Goal: Task Accomplishment & Management: Manage account settings

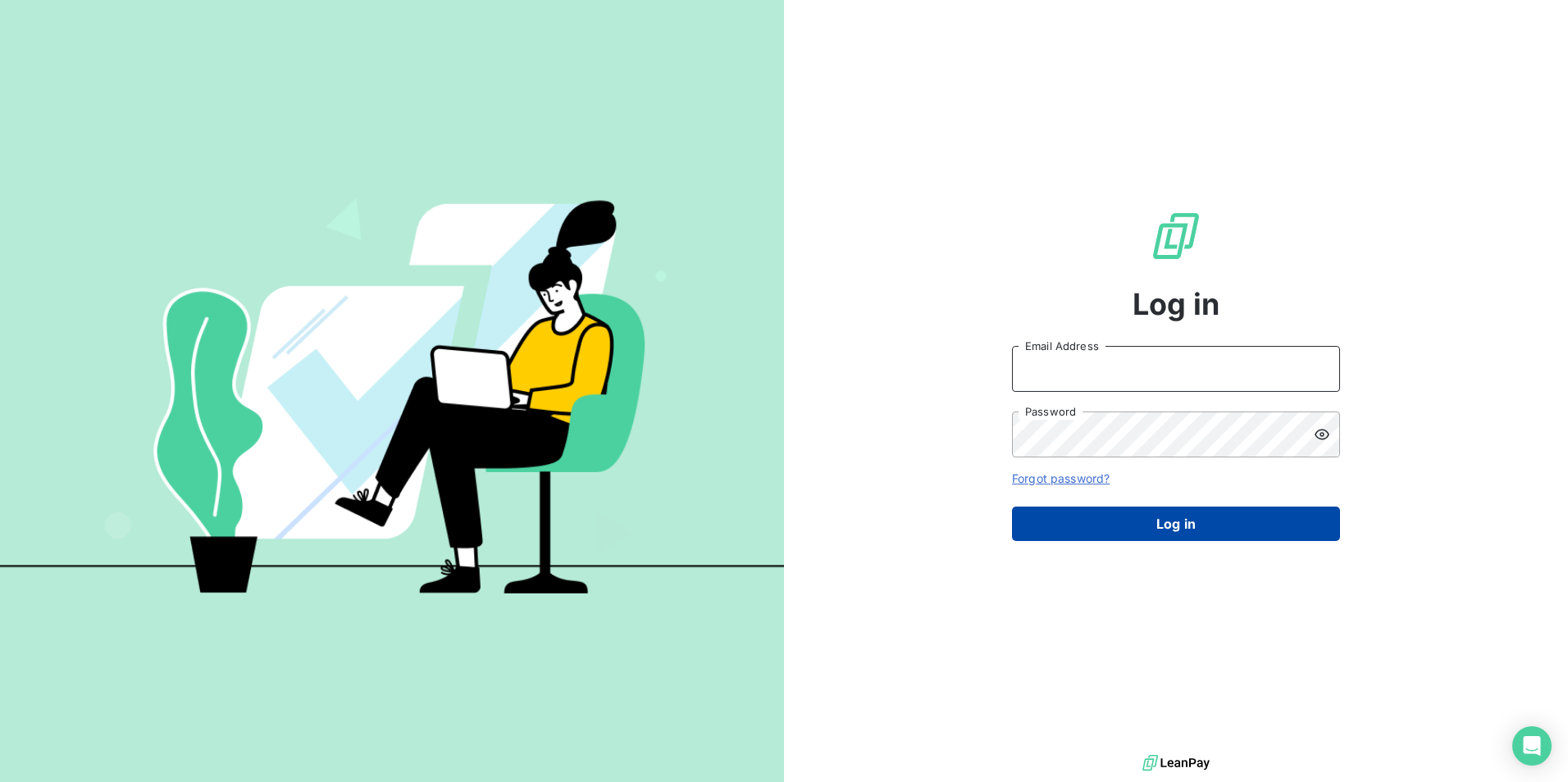
type input "[EMAIL_ADDRESS][DOMAIN_NAME]"
click at [1208, 529] on button "Log in" at bounding box center [1176, 523] width 328 height 34
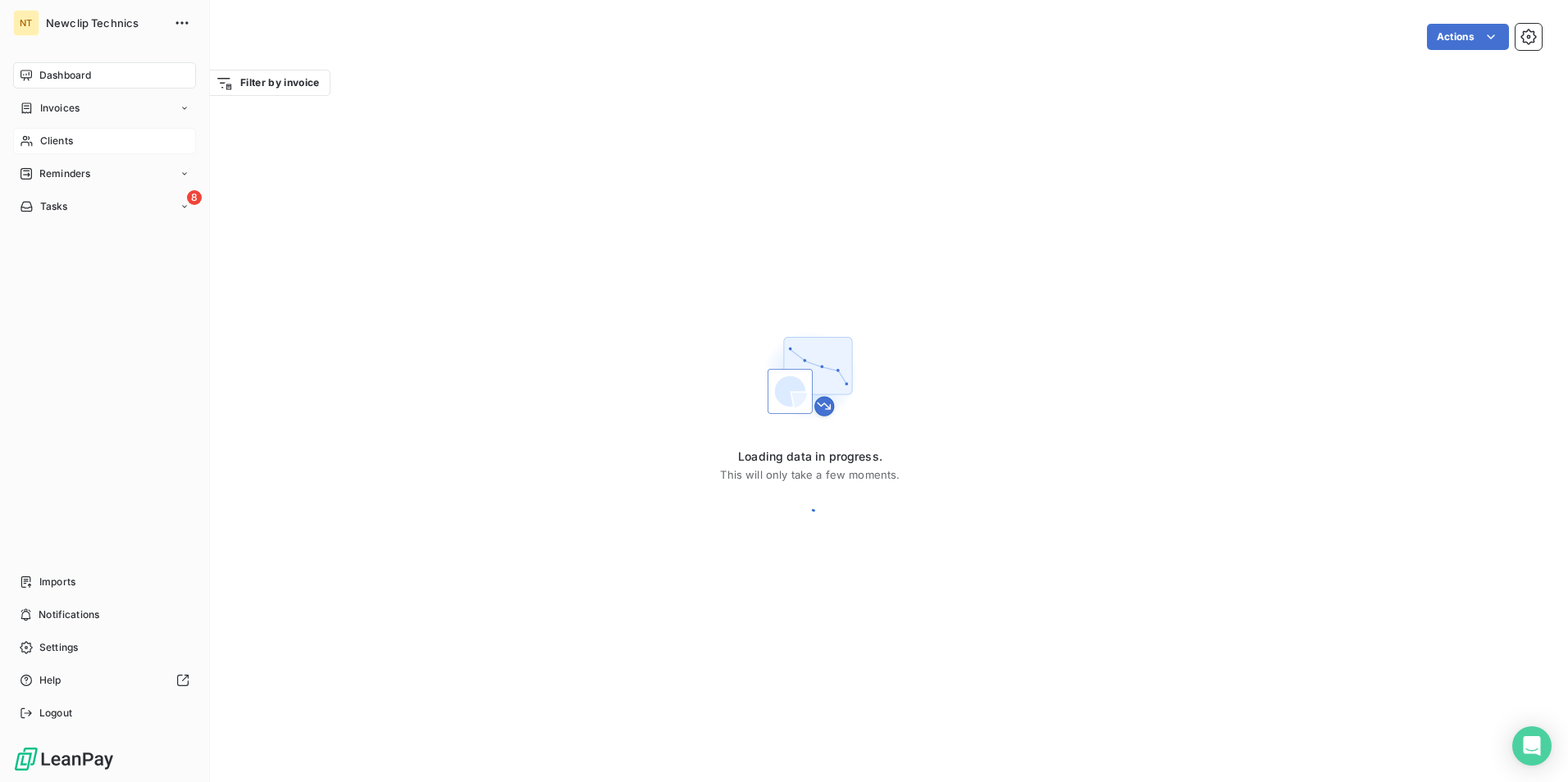
click at [45, 140] on span "Clients" at bounding box center [56, 141] width 32 height 15
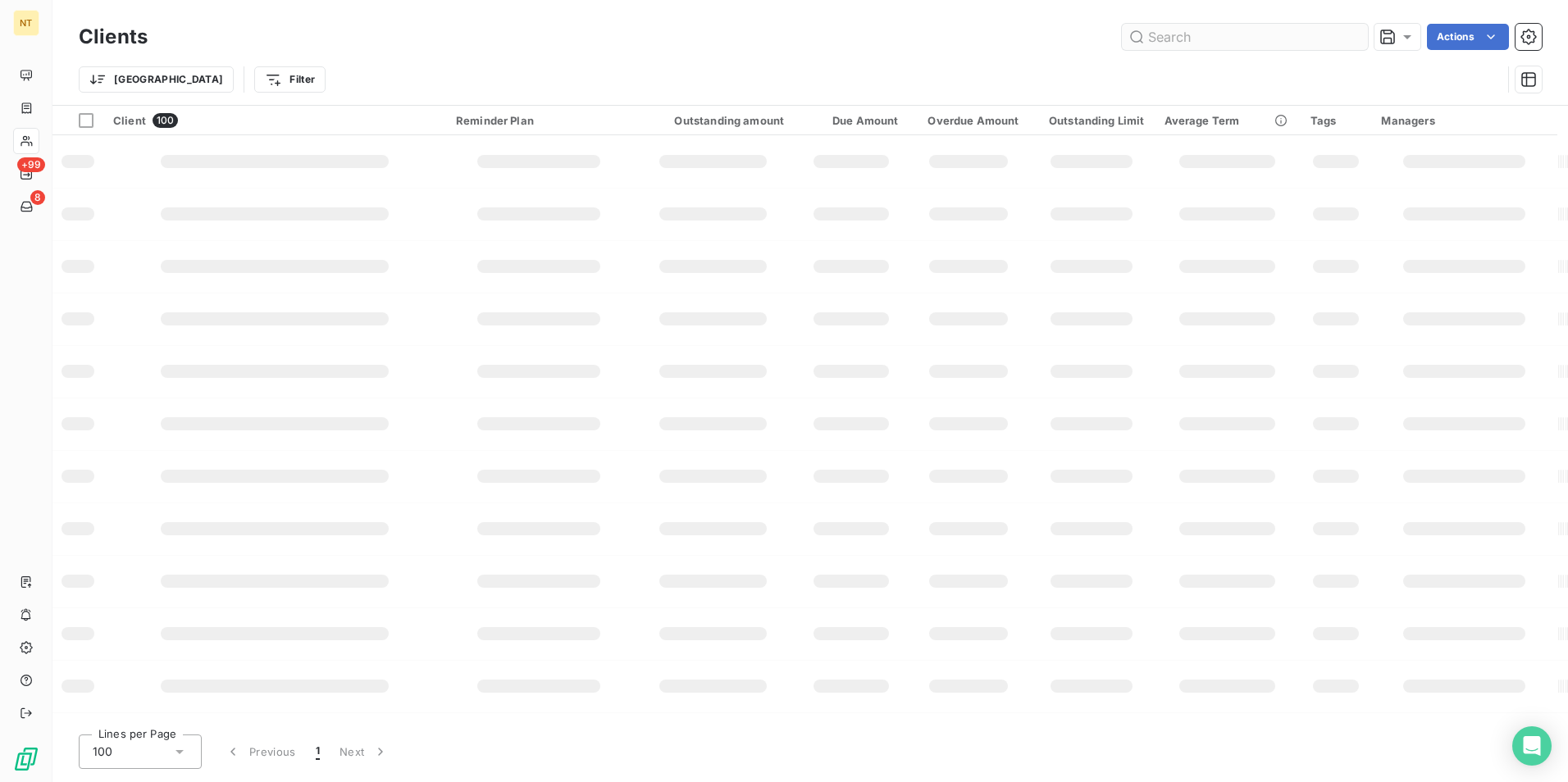
click at [1169, 36] on input "text" at bounding box center [1245, 37] width 246 height 27
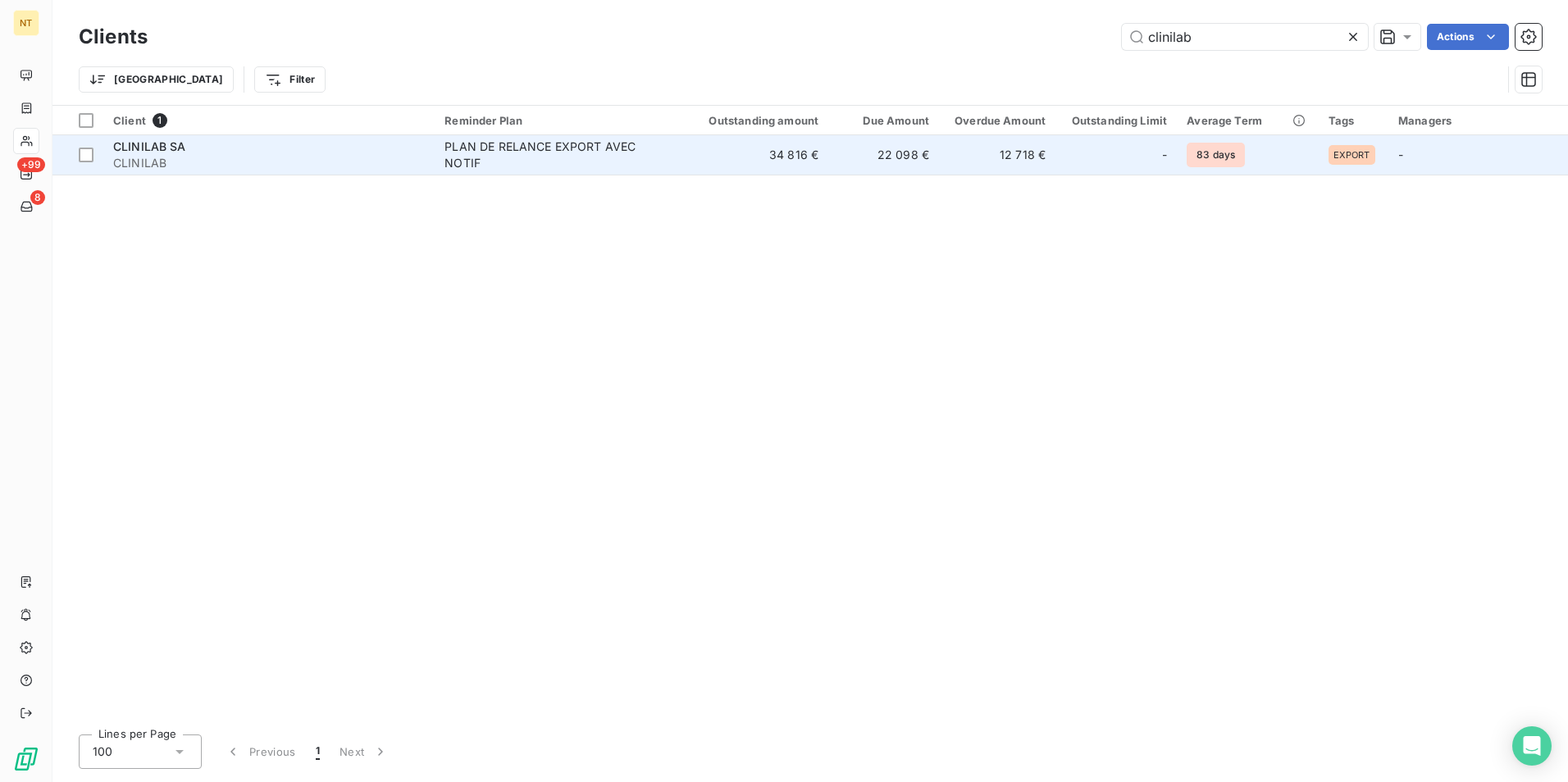
type input "clinilab"
click at [946, 170] on td "12 718 €" at bounding box center [997, 155] width 117 height 39
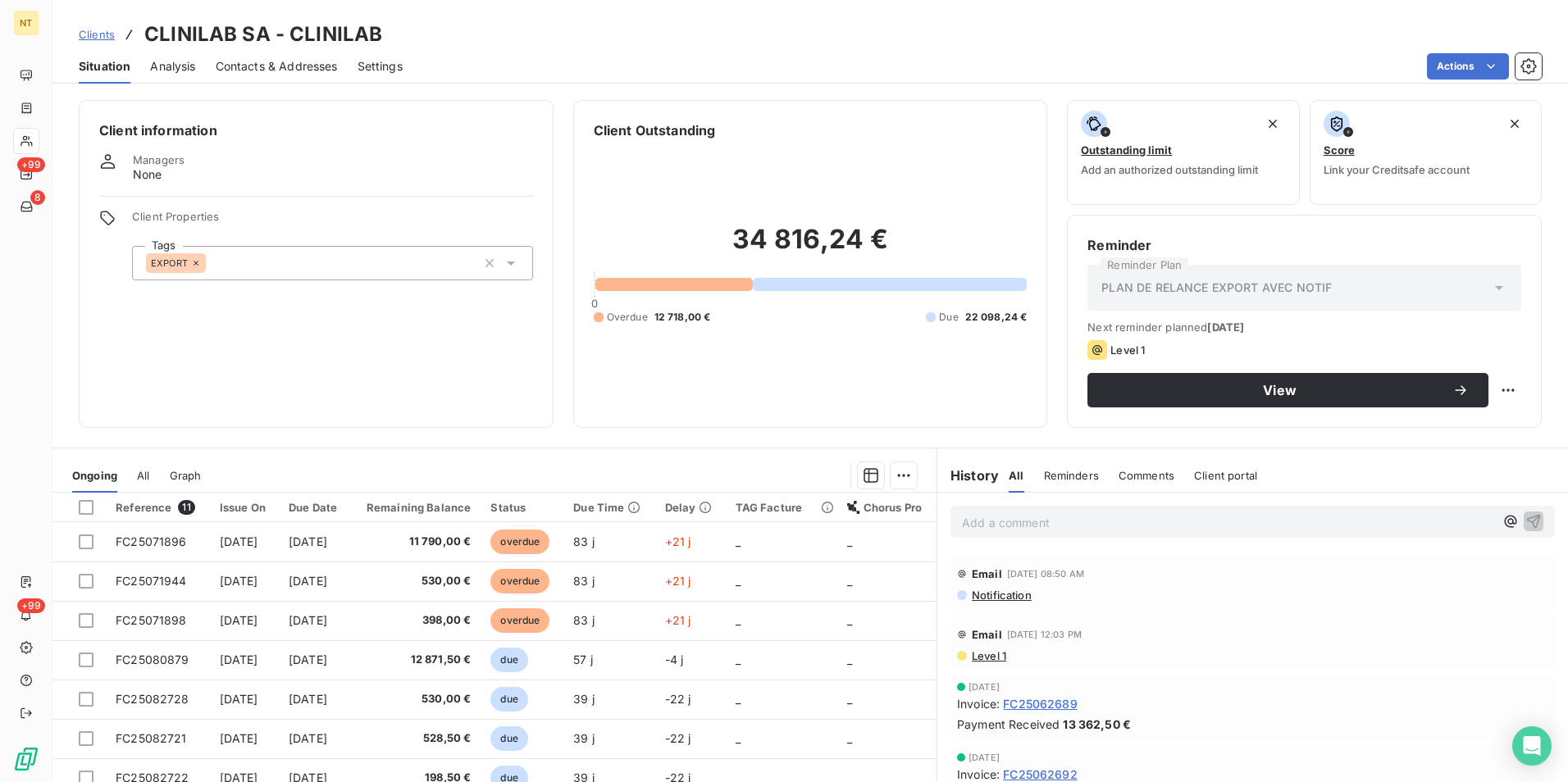
click at [986, 595] on span "Notification" at bounding box center [1001, 595] width 62 height 13
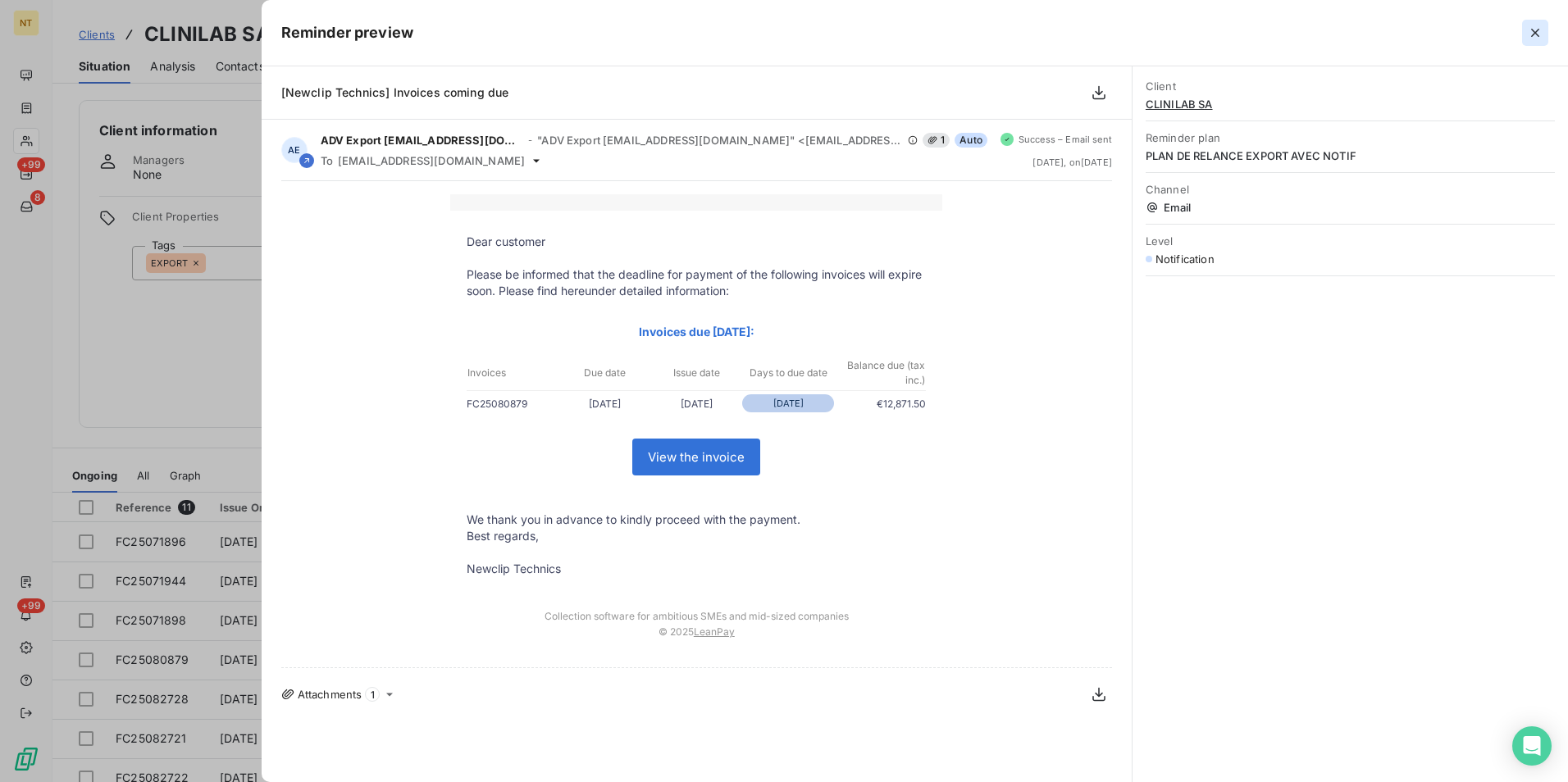
click at [1534, 33] on icon "button" at bounding box center [1535, 32] width 8 height 8
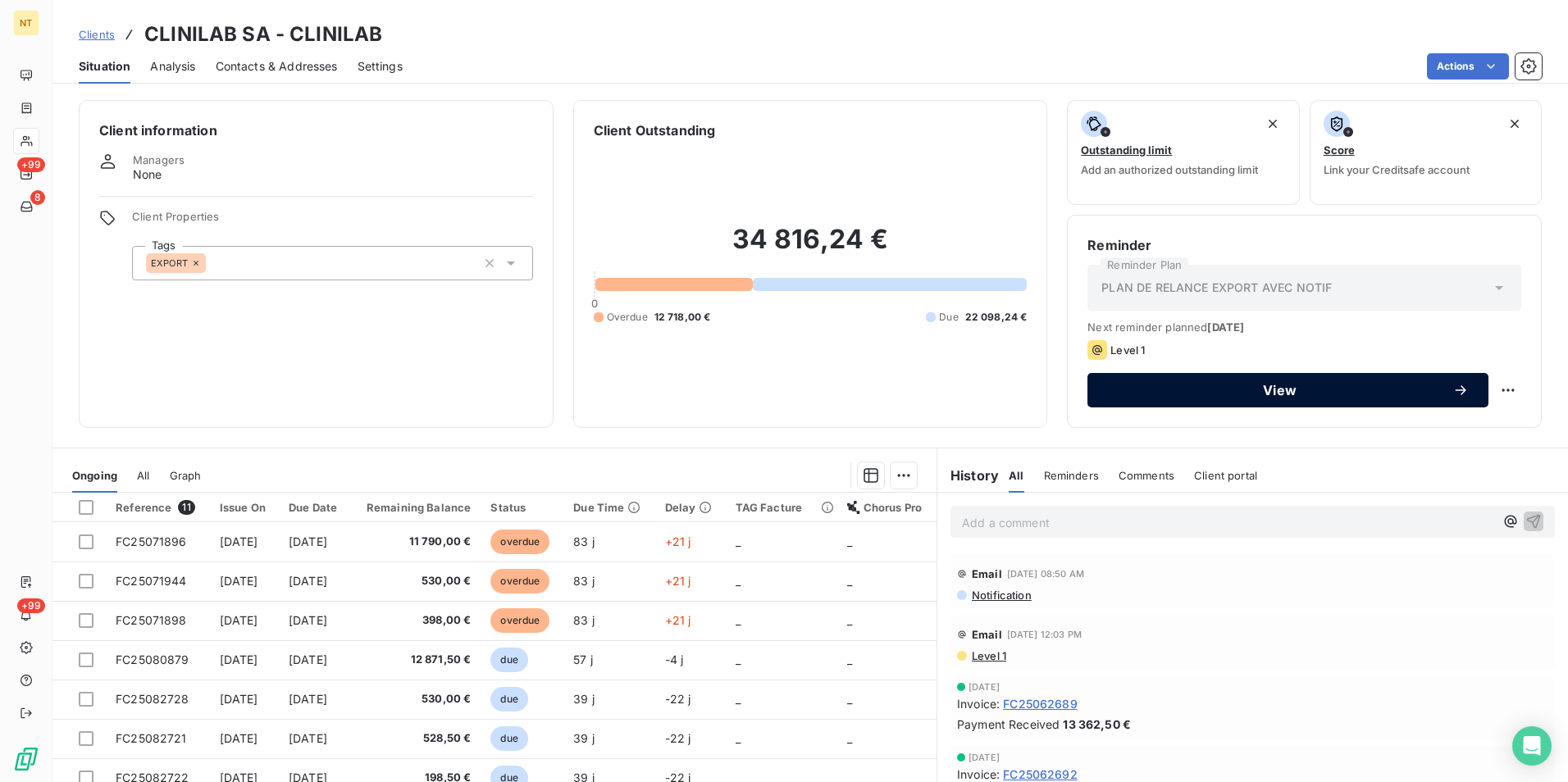
click at [1217, 388] on span "View" at bounding box center [1279, 390] width 345 height 13
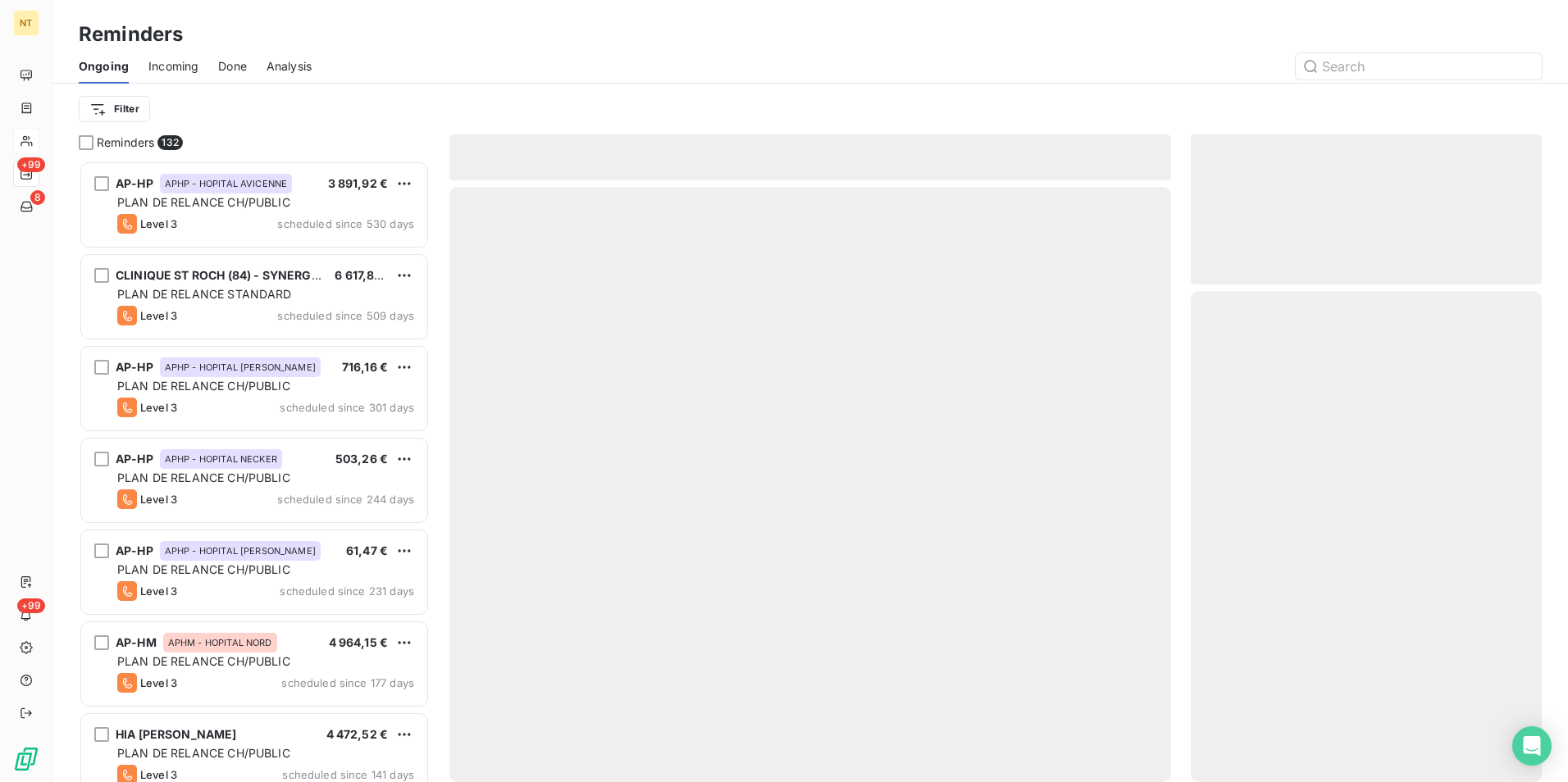
scroll to position [609, 339]
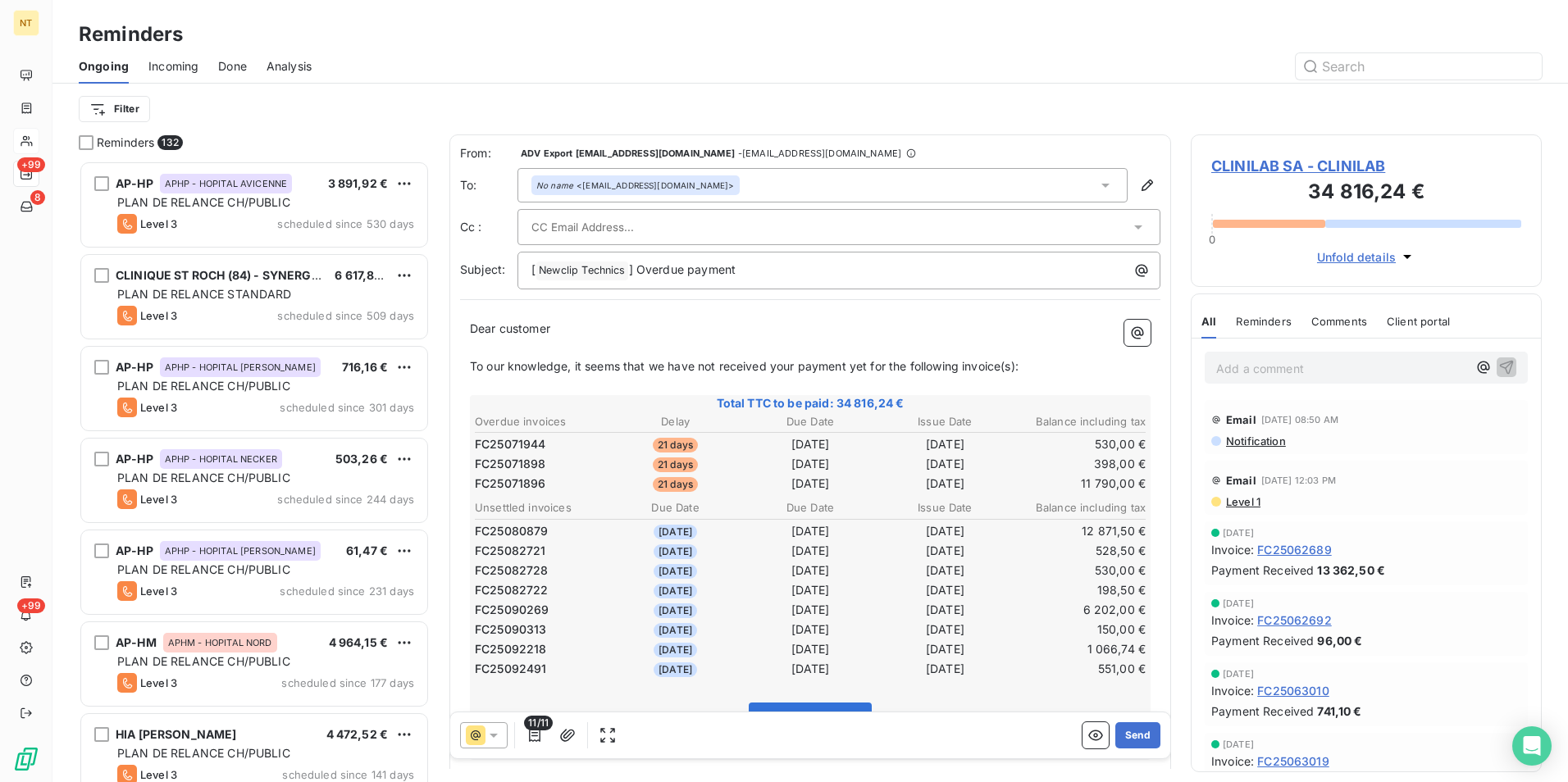
click at [1097, 188] on icon at bounding box center [1105, 186] width 17 height 17
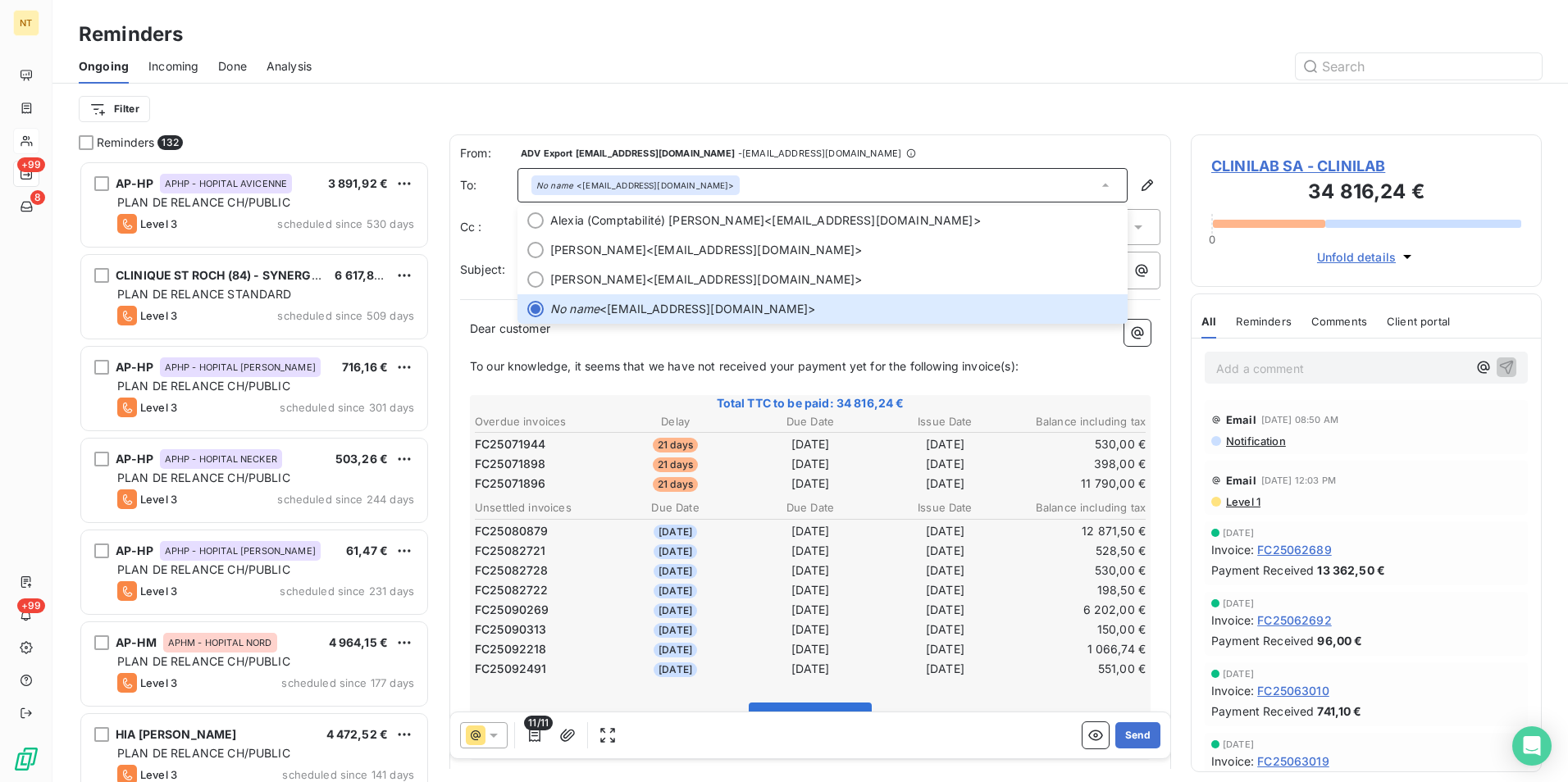
click at [1005, 129] on div "Filter" at bounding box center [811, 108] width 1463 height 51
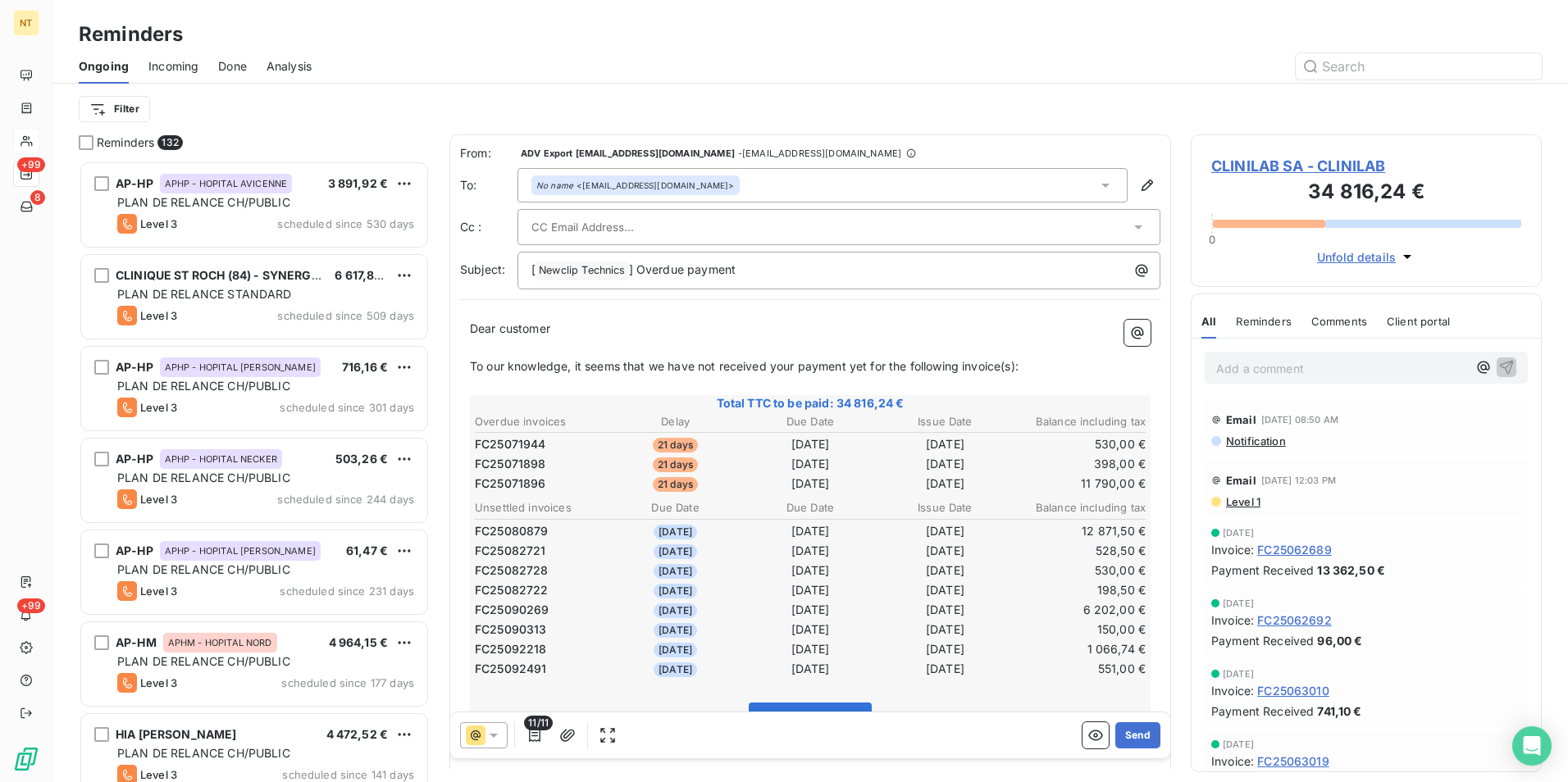
click at [630, 225] on input "text" at bounding box center [619, 227] width 176 height 25
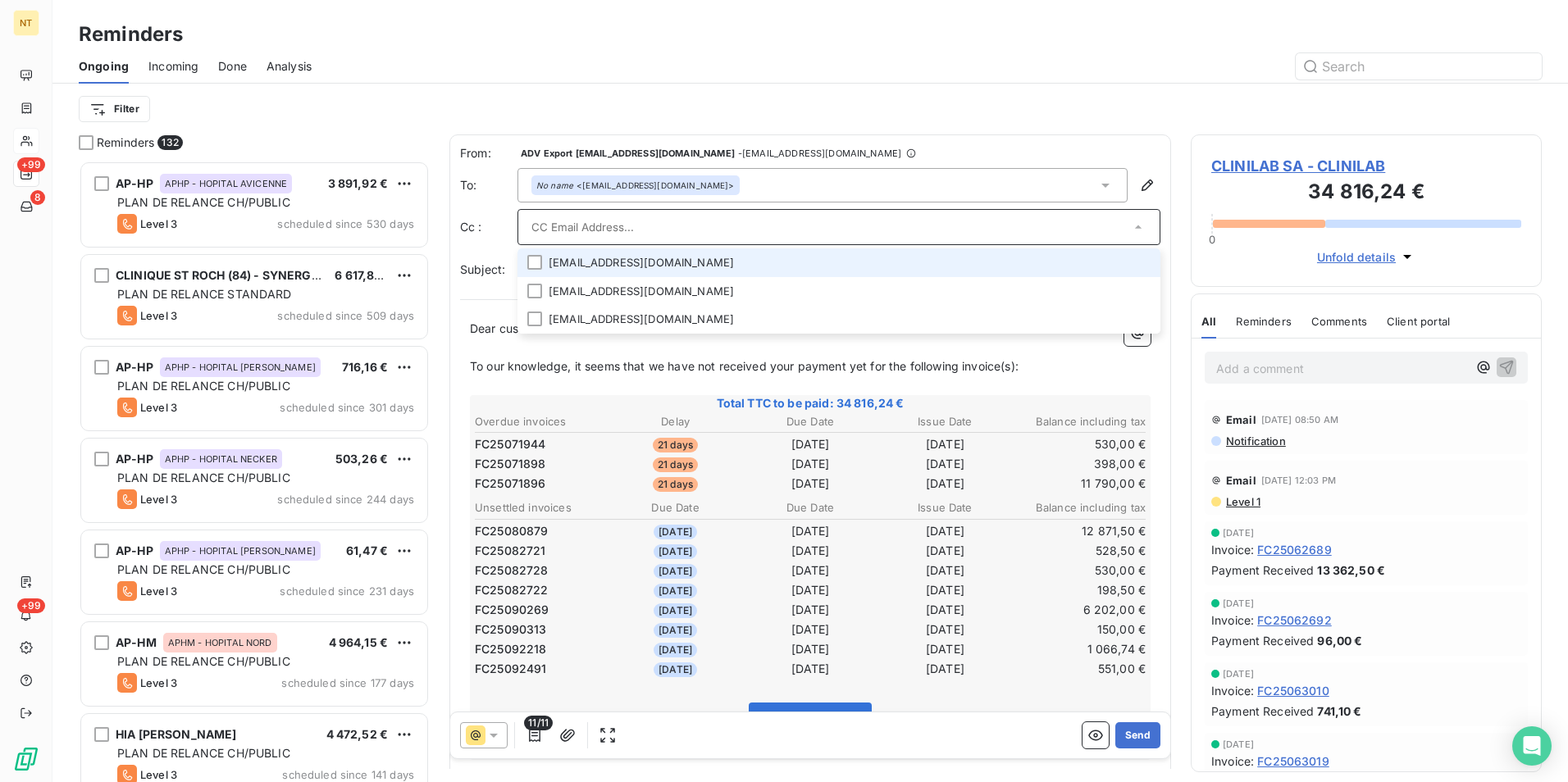
paste input "[EMAIL_ADDRESS][DOMAIN_NAME]"
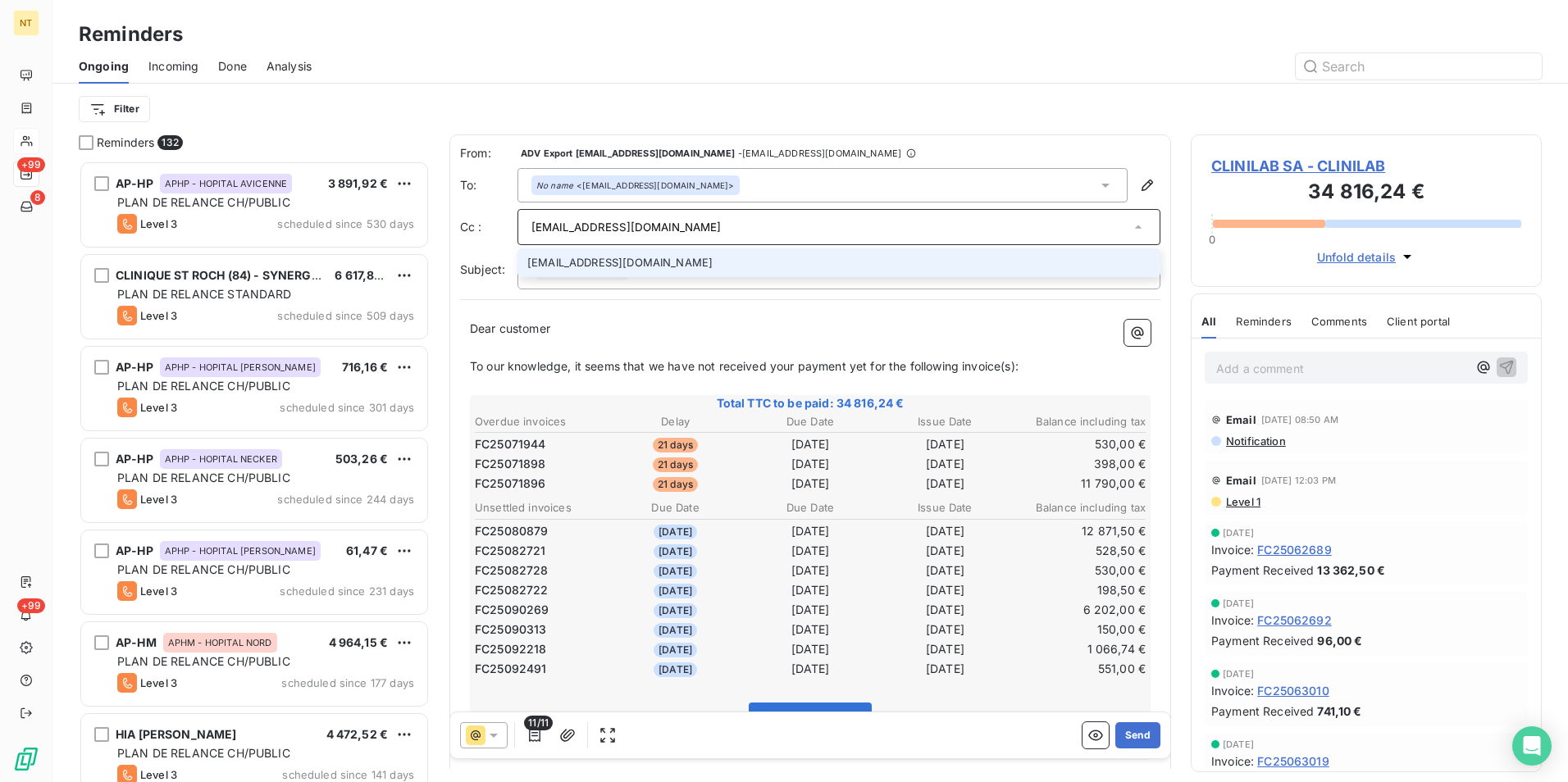
type input "[EMAIL_ADDRESS][DOMAIN_NAME]"
click at [608, 263] on li "[EMAIL_ADDRESS][DOMAIN_NAME]" at bounding box center [839, 263] width 643 height 28
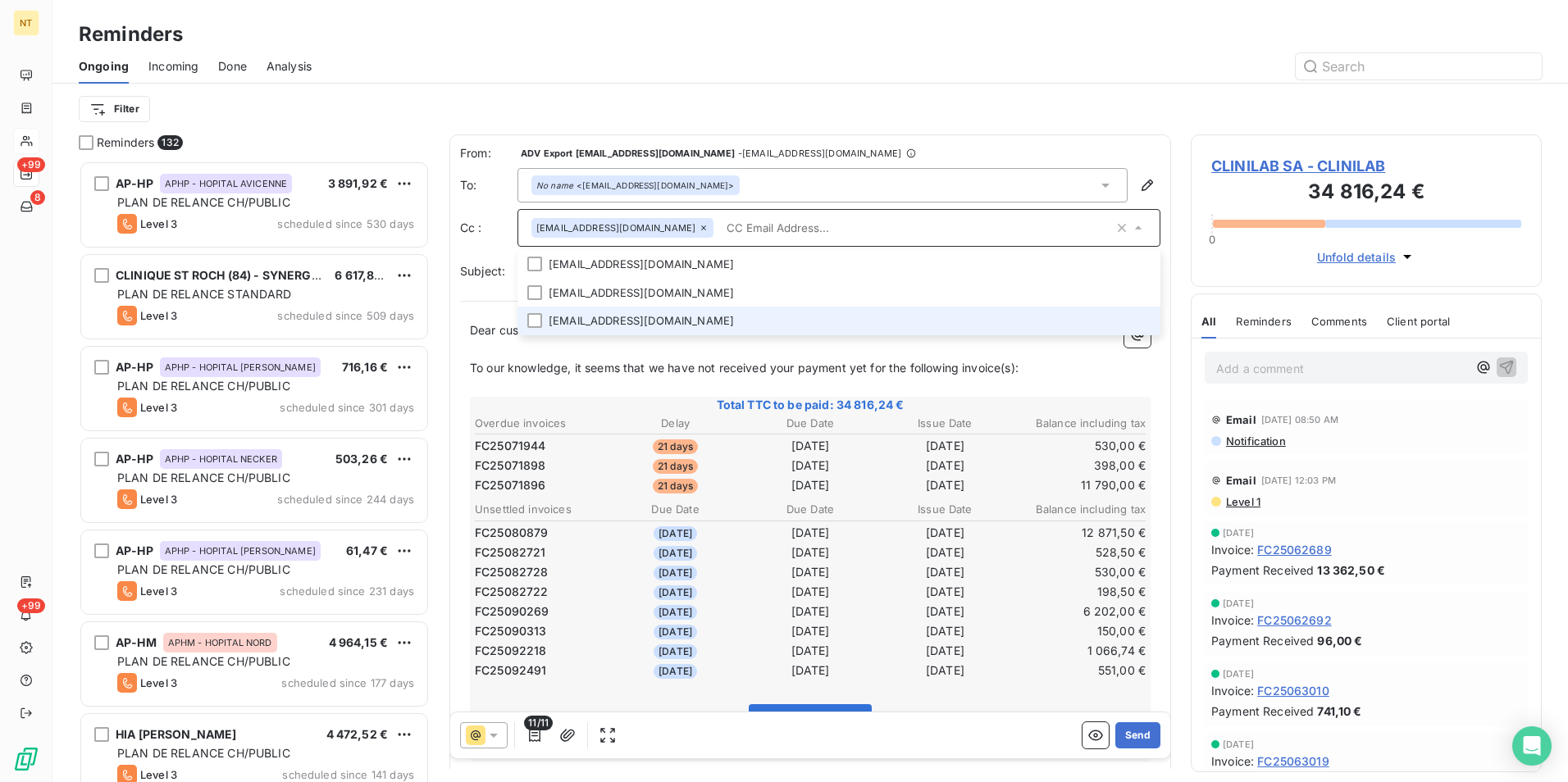
click at [656, 319] on li "[EMAIL_ADDRESS][DOMAIN_NAME]" at bounding box center [839, 320] width 643 height 28
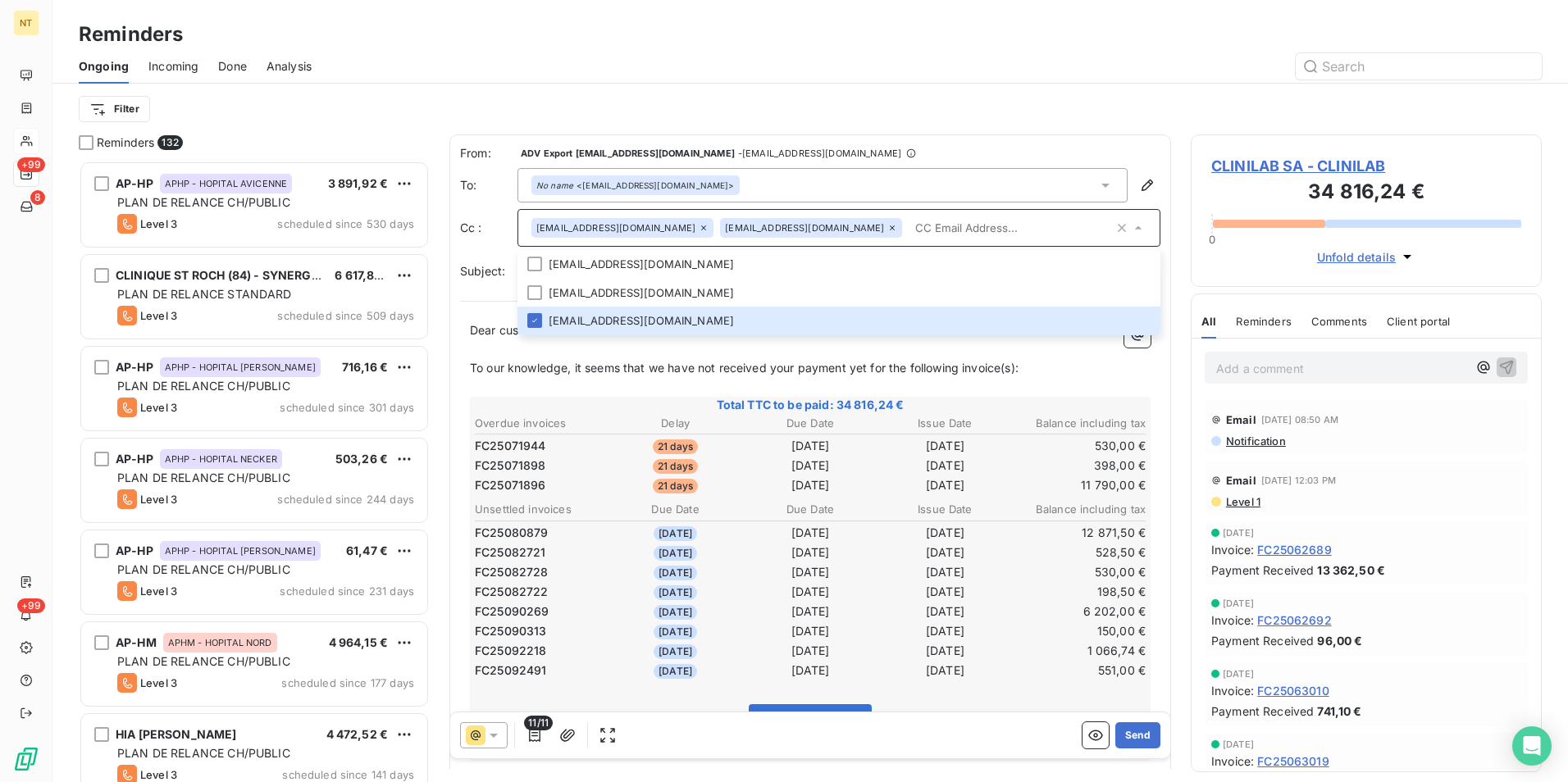
click at [1095, 144] on div "From: ADV Export [EMAIL_ADDRESS][DOMAIN_NAME] - [EMAIL_ADDRESS][DOMAIN_NAME] To…" at bounding box center [810, 524] width 722 height 780
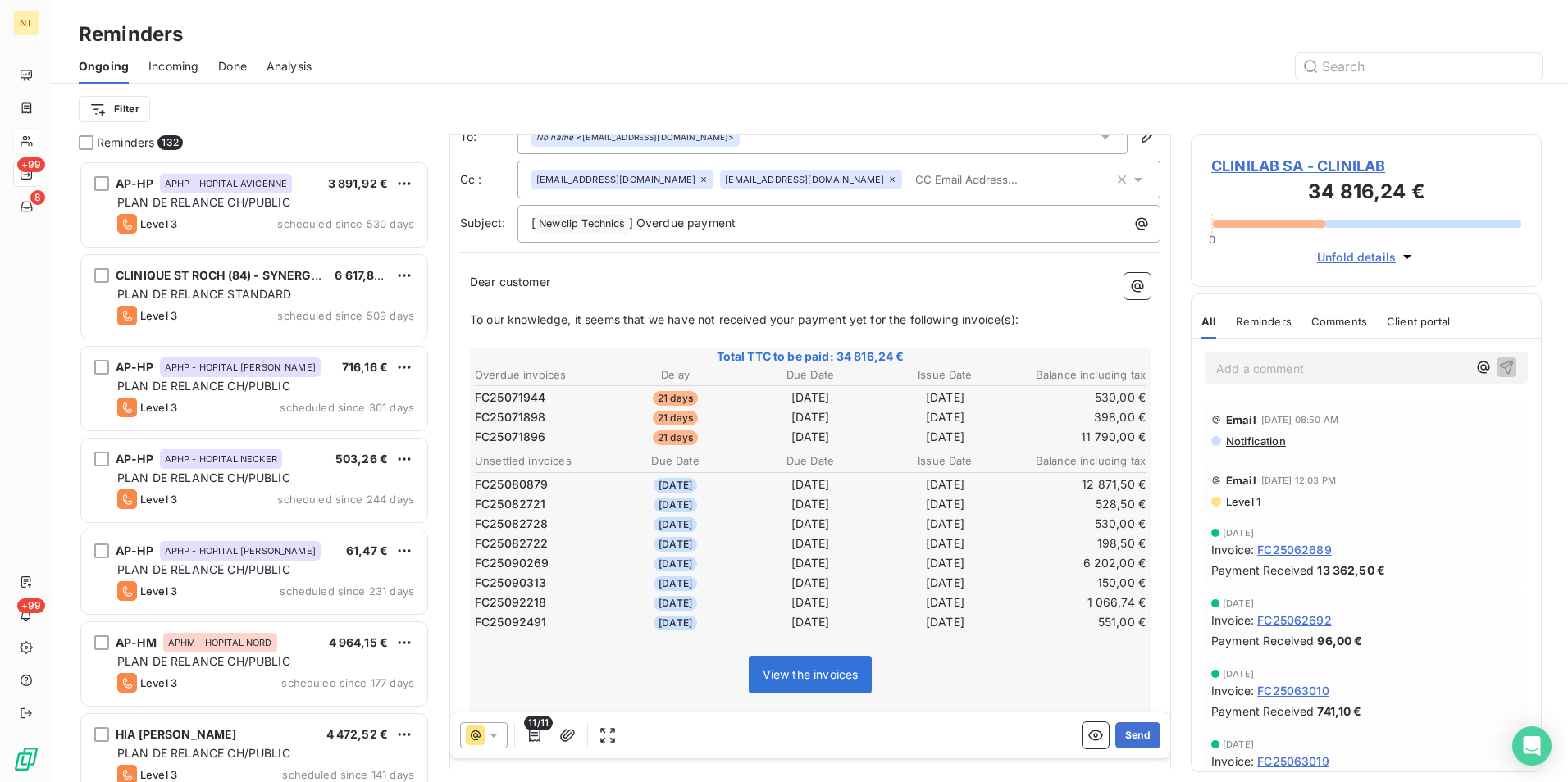
scroll to position [0, 0]
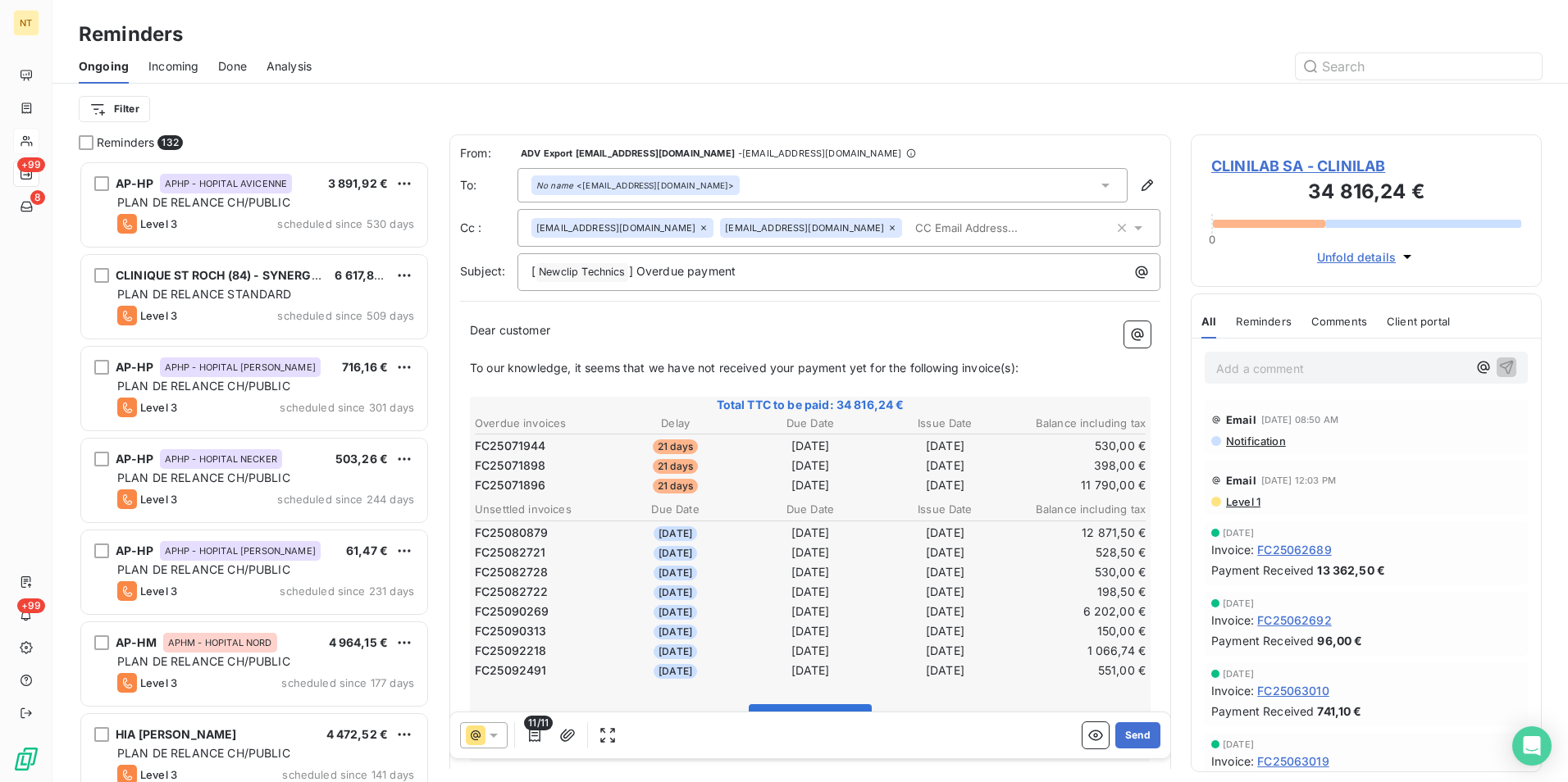
drag, startPoint x: 558, startPoint y: 329, endPoint x: 499, endPoint y: 325, distance: 59.1
click at [499, 325] on p "Dear customer ﻿ ﻿ ﻿" at bounding box center [811, 330] width 681 height 19
click at [909, 235] on input "text" at bounding box center [1004, 228] width 190 height 25
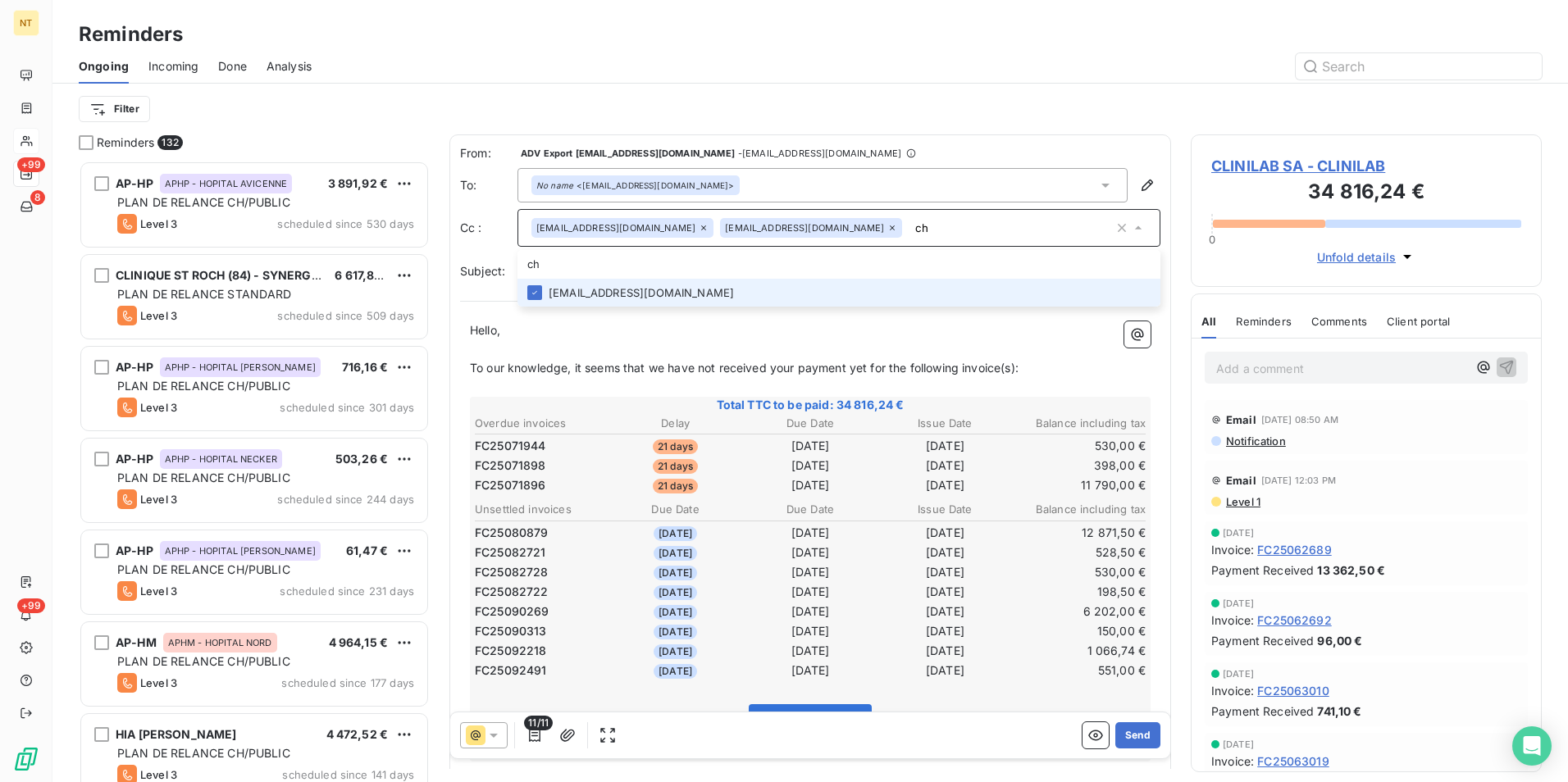
type input "c"
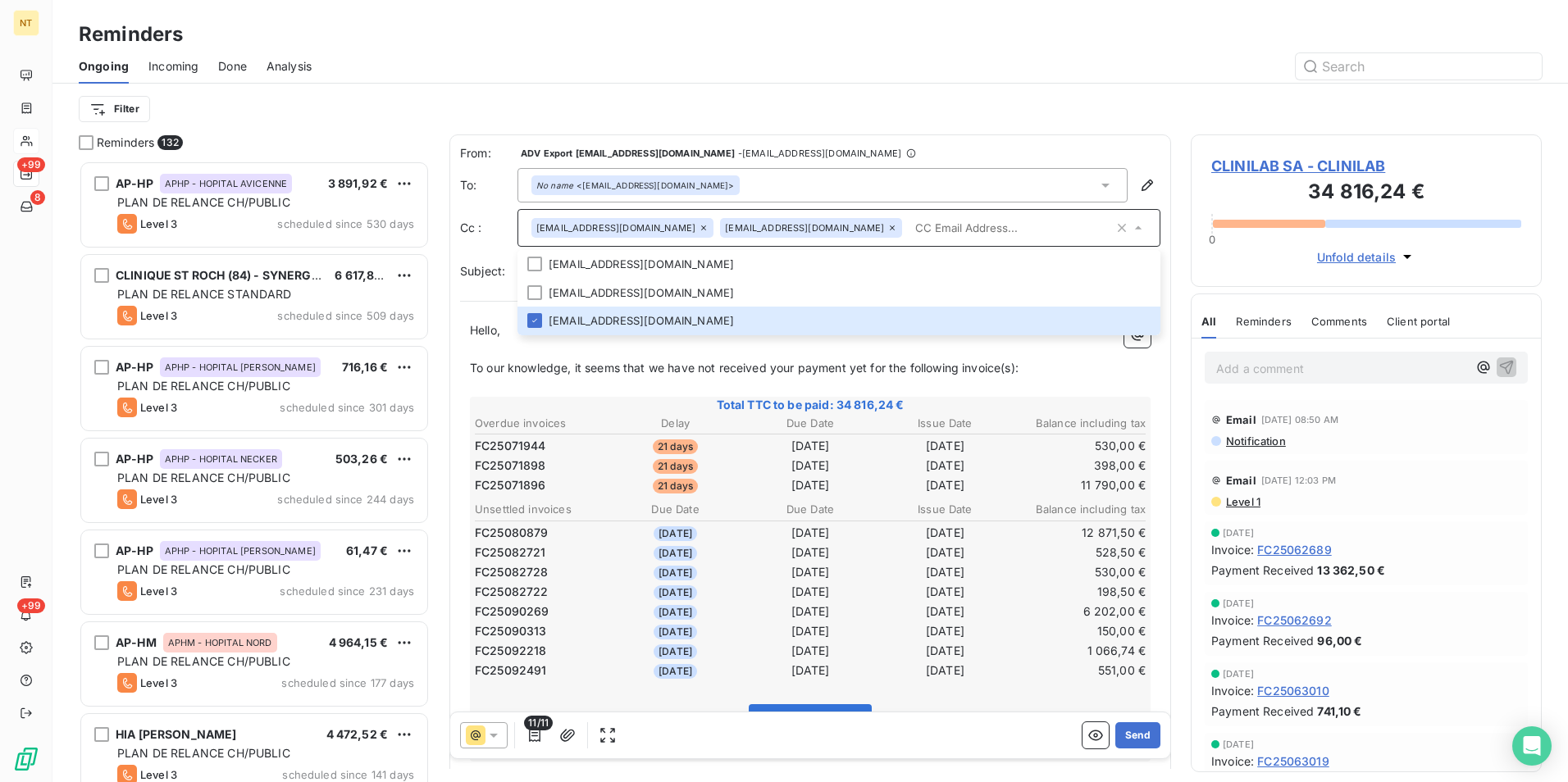
click at [909, 231] on input "text" at bounding box center [1011, 228] width 205 height 25
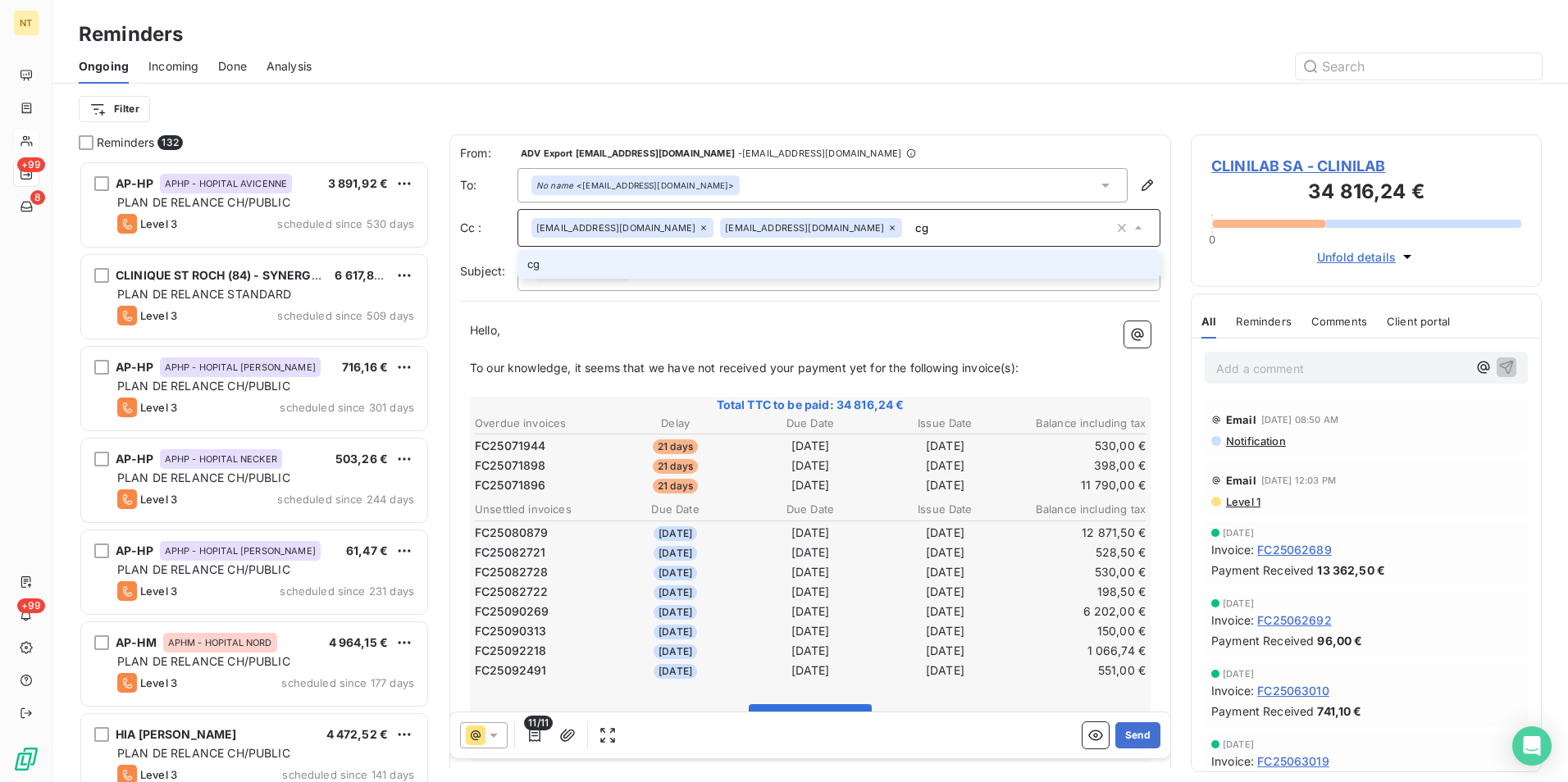
type input "c"
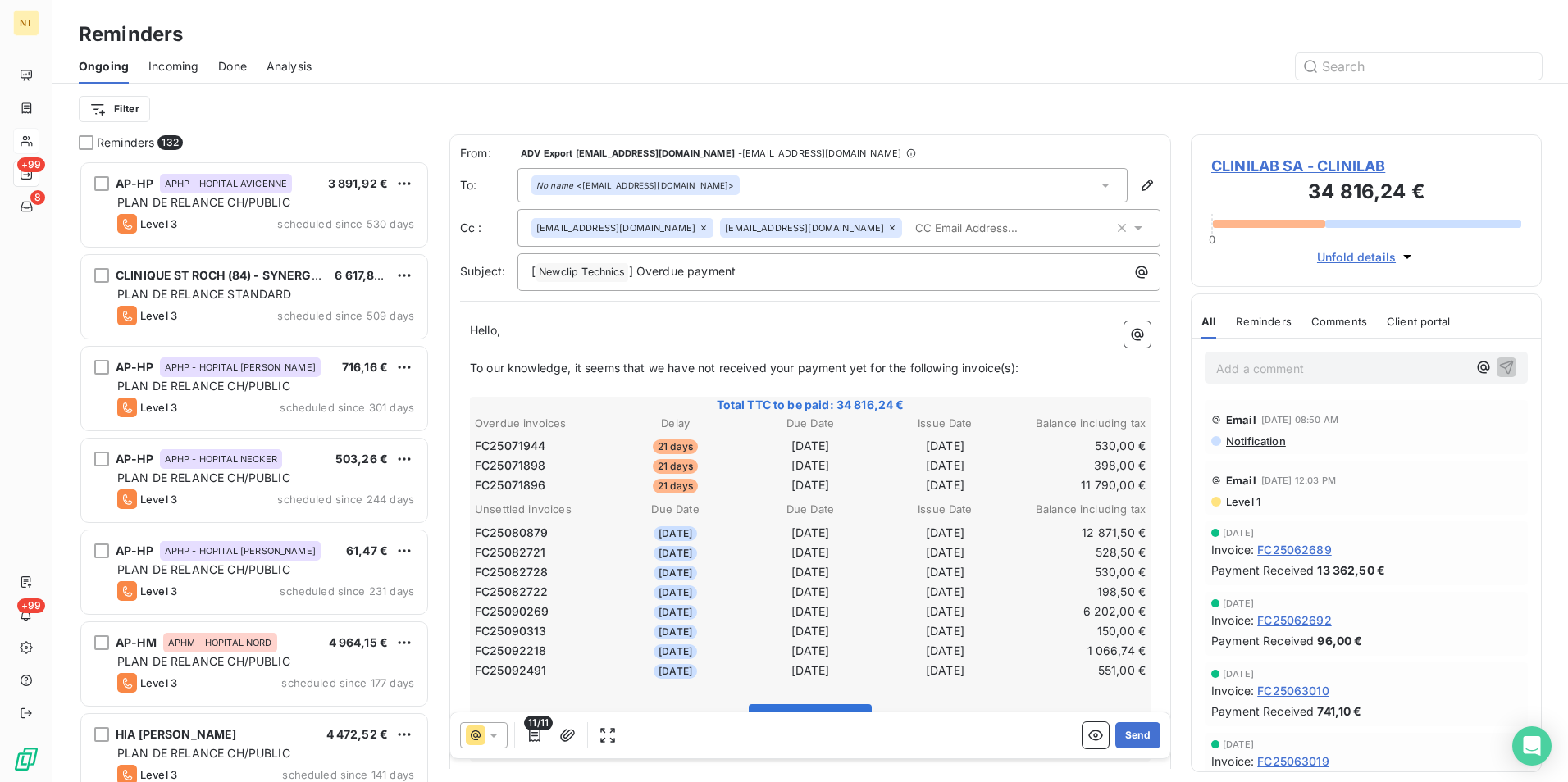
click at [1041, 139] on div "From: ADV Export [EMAIL_ADDRESS][DOMAIN_NAME] - [EMAIL_ADDRESS][DOMAIN_NAME] To…" at bounding box center [810, 524] width 722 height 780
click at [909, 231] on input "text" at bounding box center [1004, 228] width 190 height 25
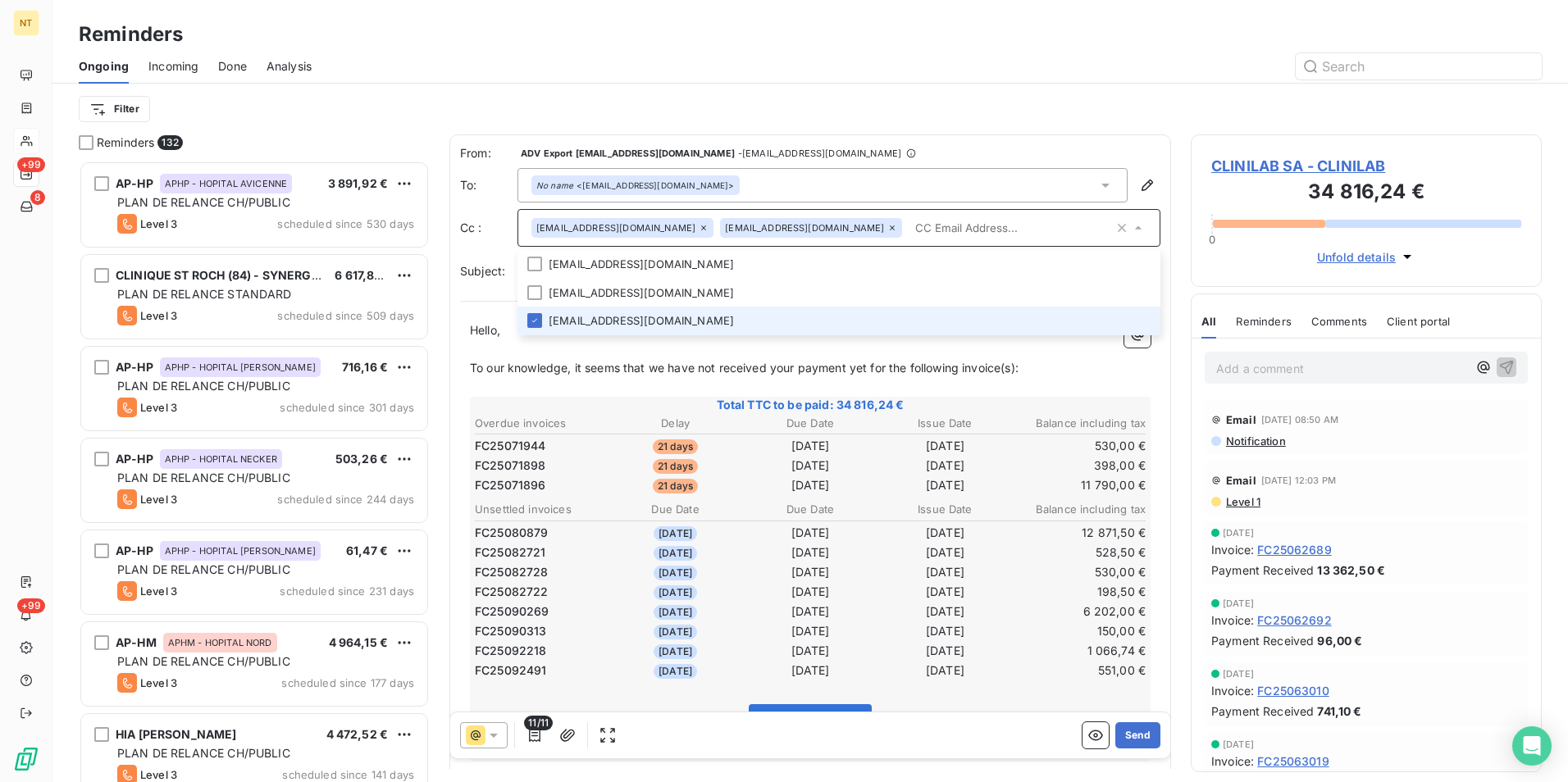
paste input "[EMAIL_ADDRESS][DOMAIN_NAME]>"
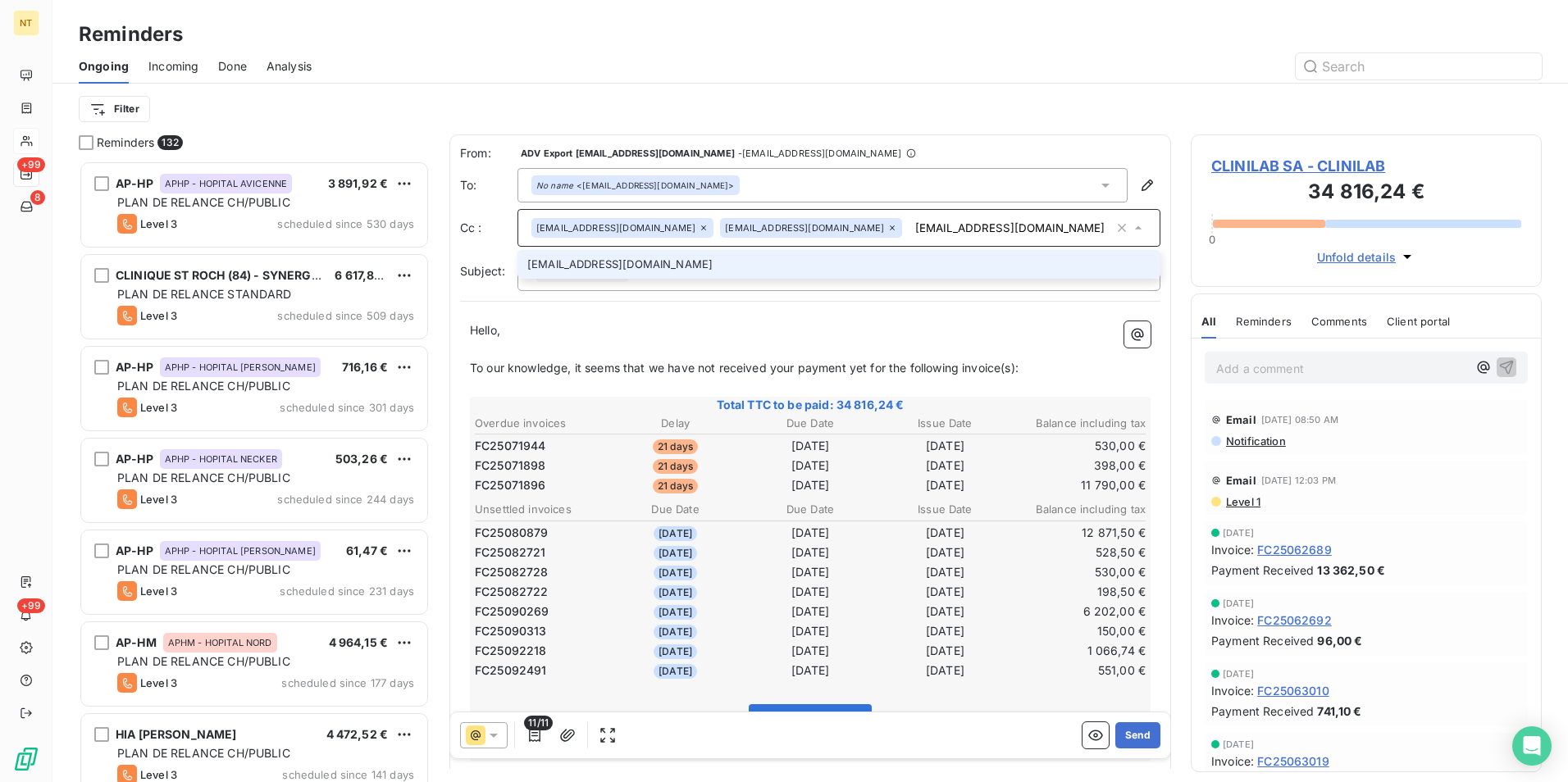
type input "[EMAIL_ADDRESS][DOMAIN_NAME]"
click at [600, 268] on li "[EMAIL_ADDRESS][DOMAIN_NAME]" at bounding box center [839, 264] width 643 height 28
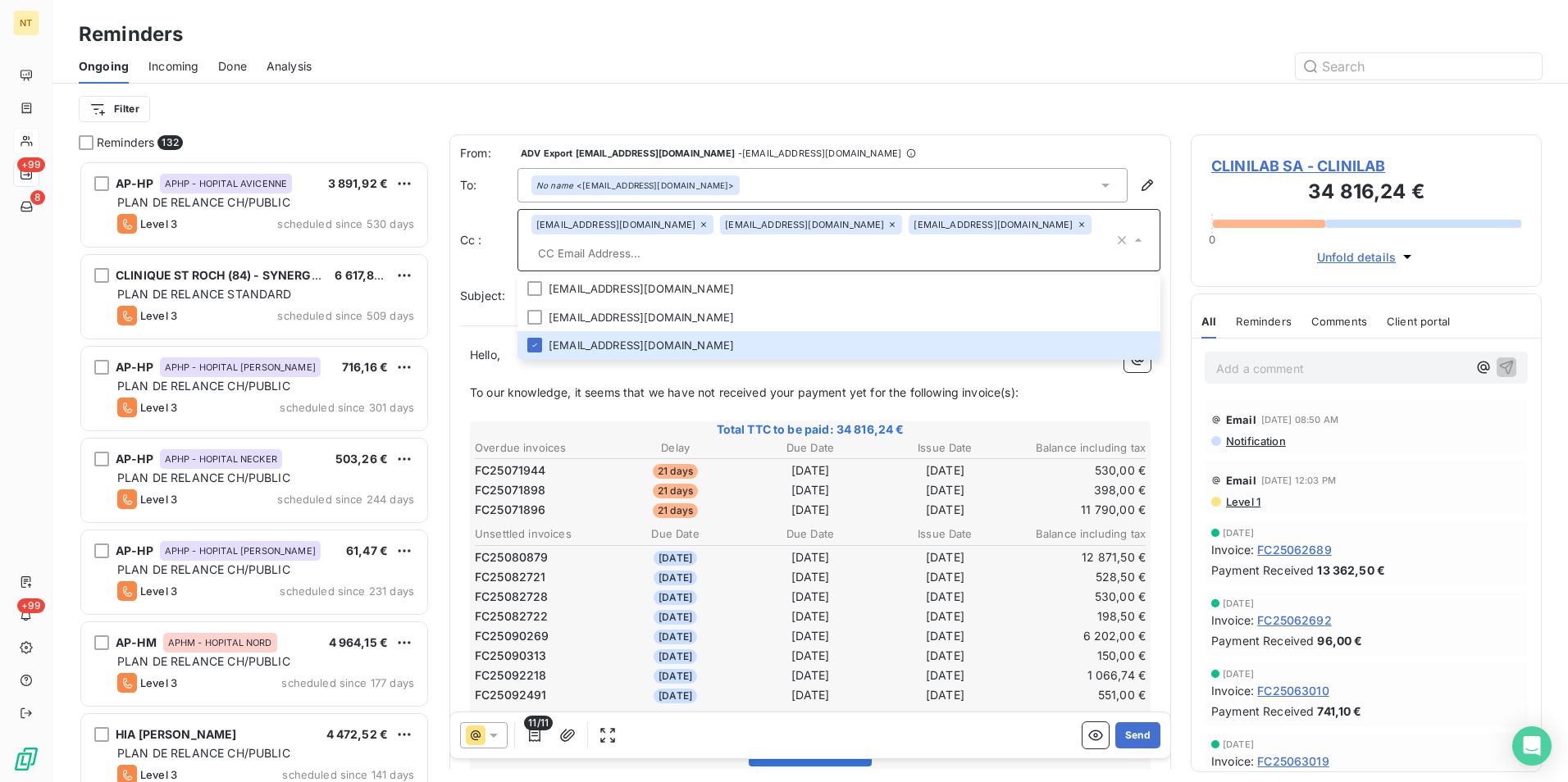
click at [1050, 131] on div "Filter" at bounding box center [811, 108] width 1463 height 51
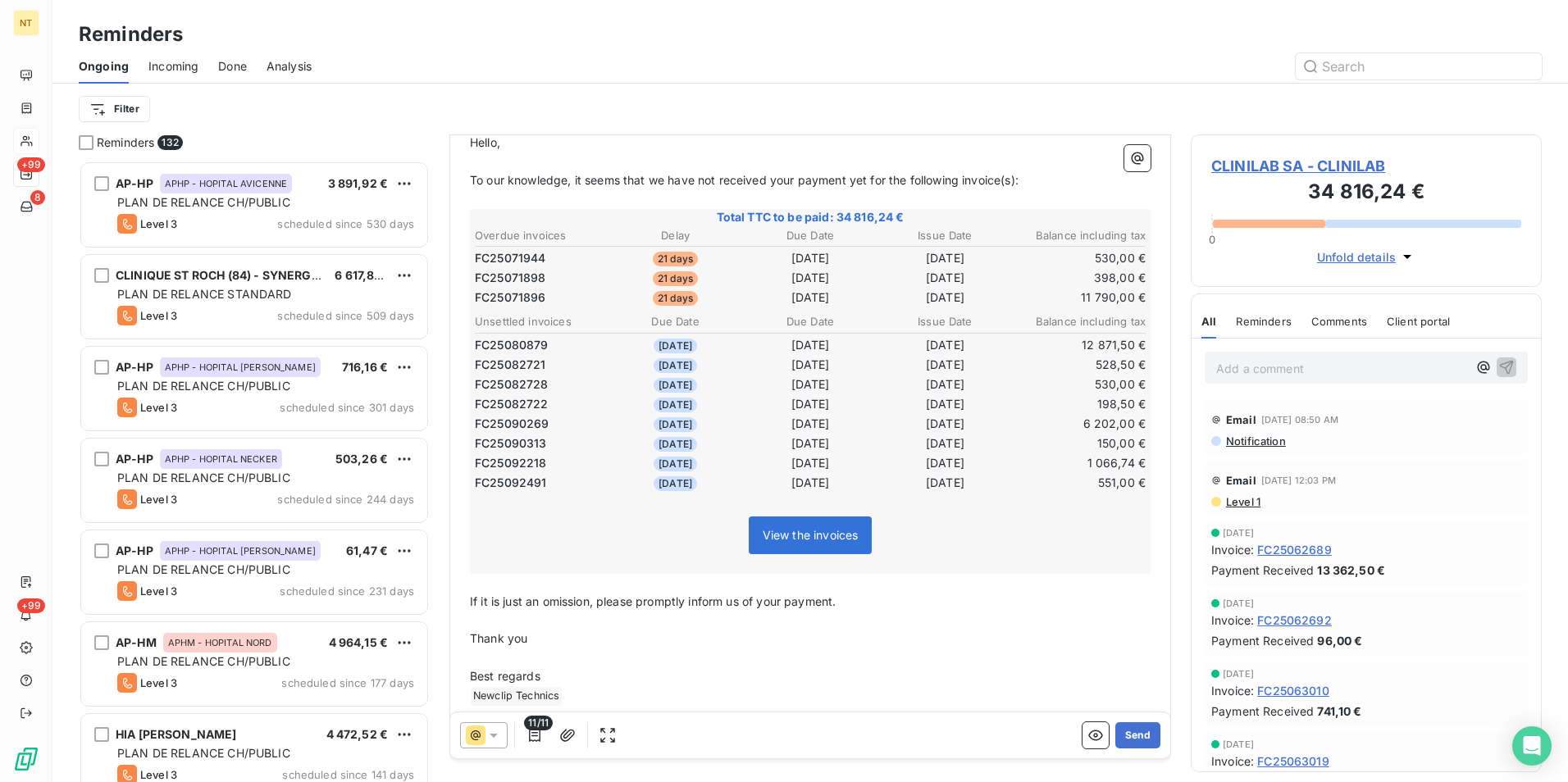
scroll to position [238, 0]
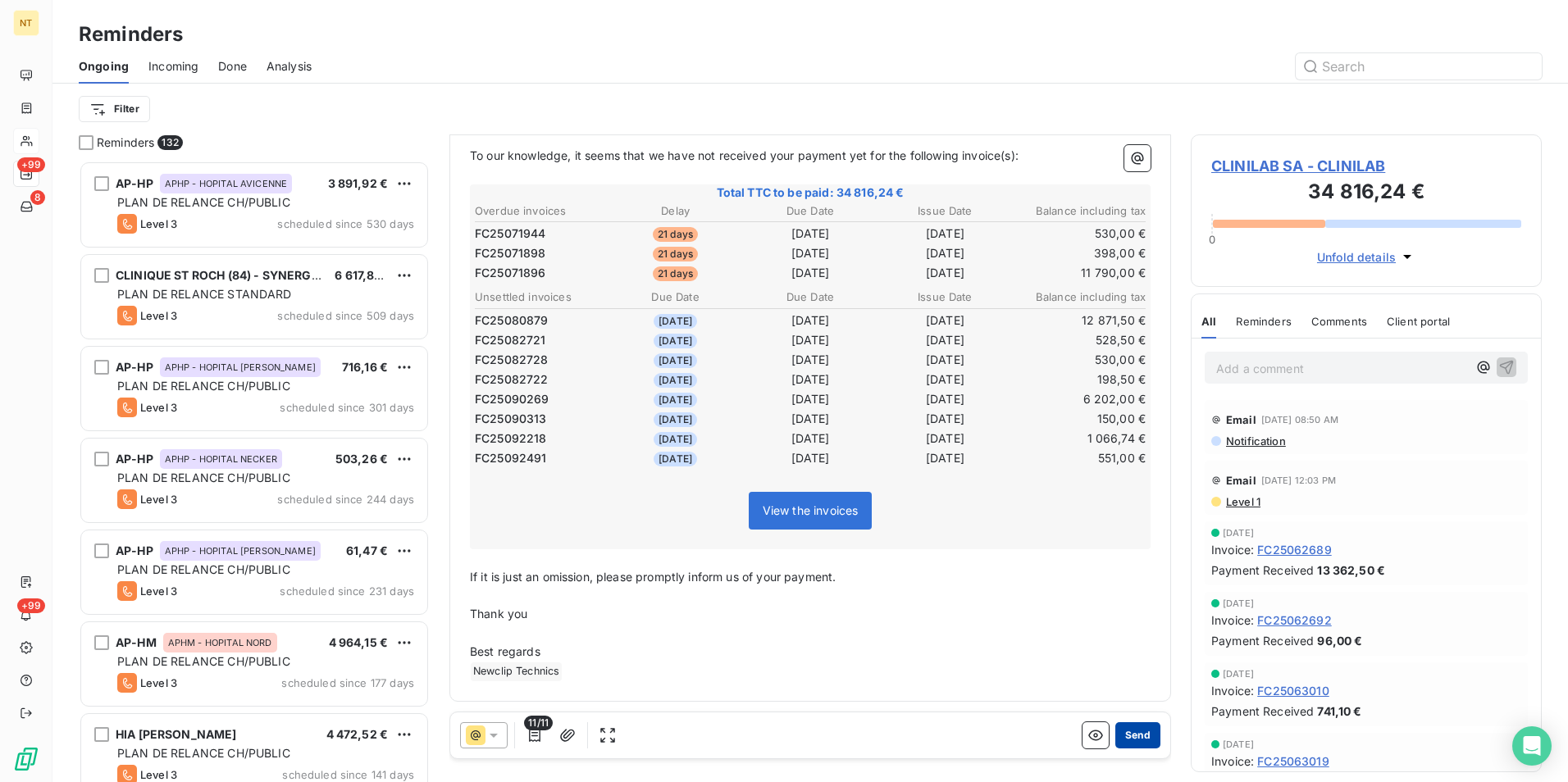
click at [1124, 739] on button "Send" at bounding box center [1138, 735] width 45 height 27
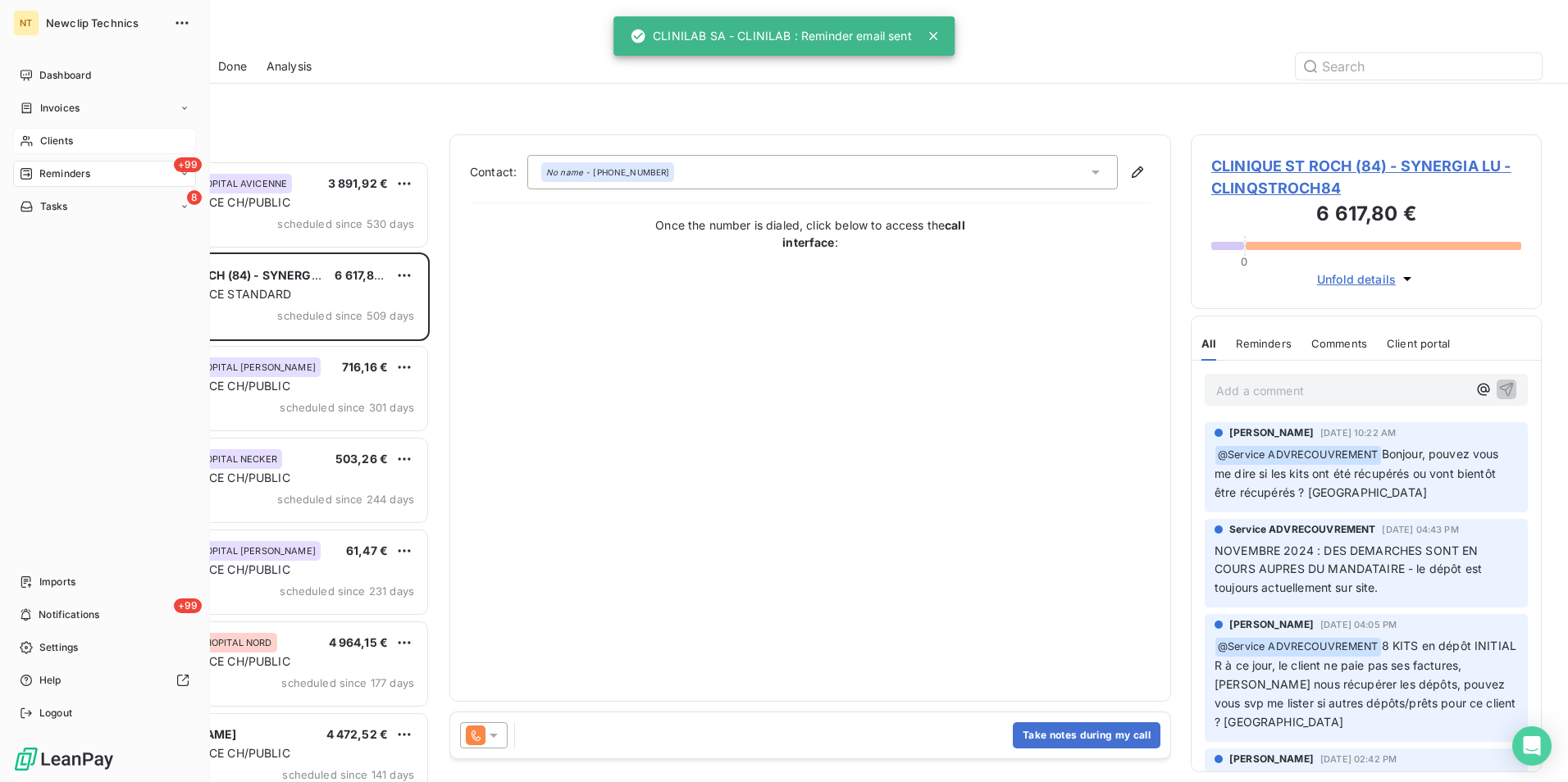
click at [58, 141] on span "Clients" at bounding box center [56, 141] width 32 height 15
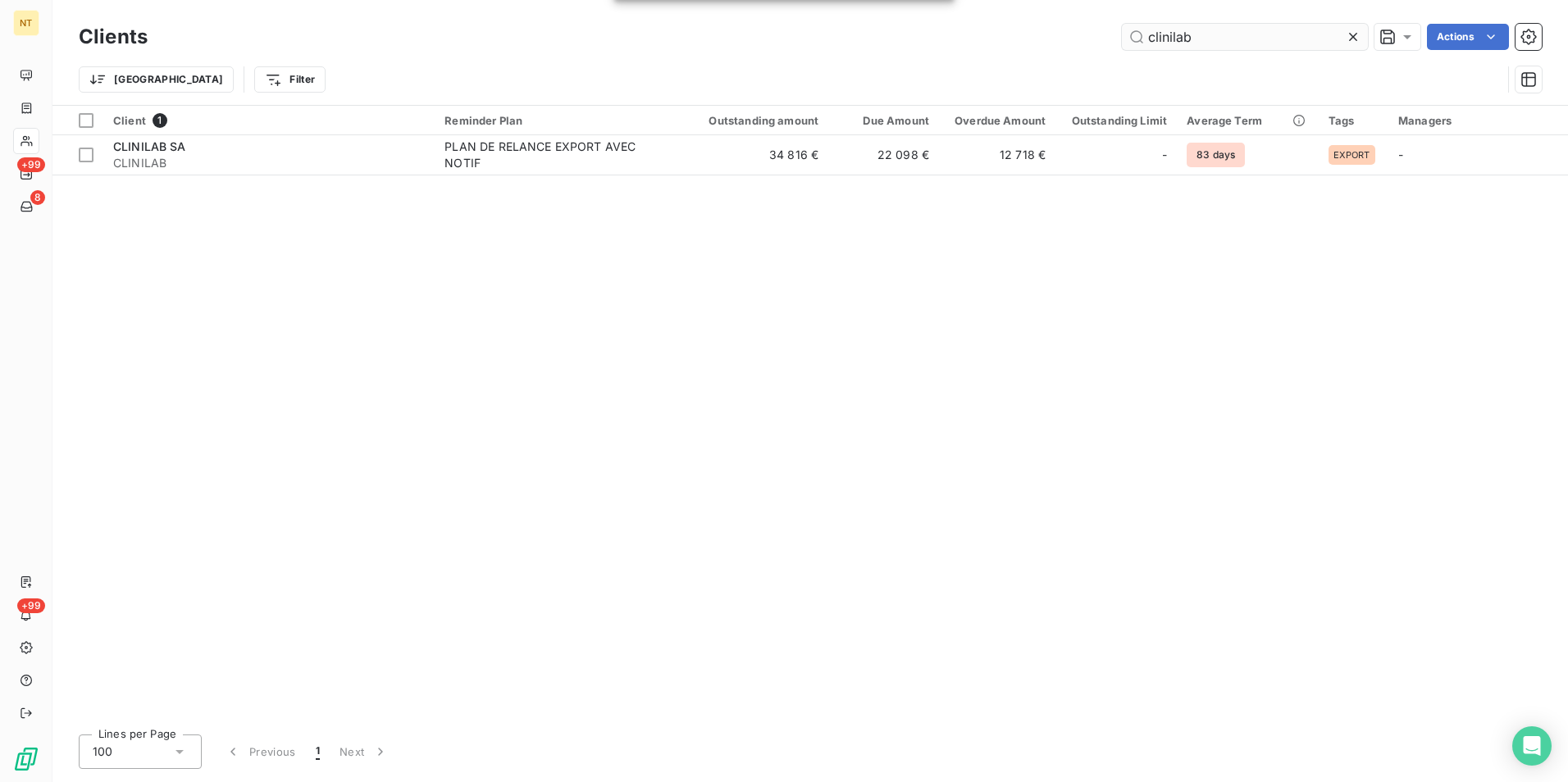
click at [1129, 48] on input "clinilab" at bounding box center [1245, 37] width 246 height 27
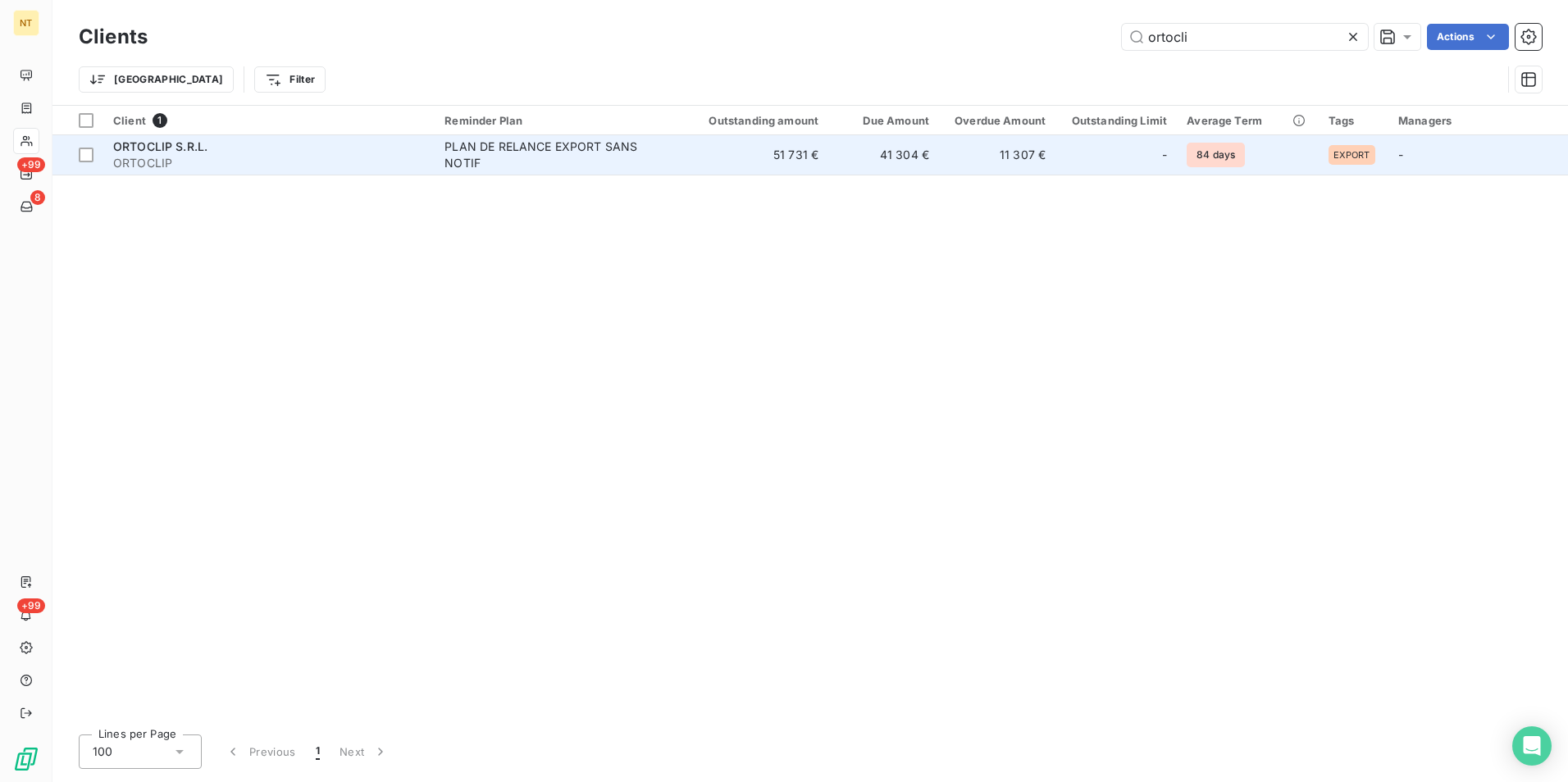
type input "ortocli"
click at [821, 154] on td "51 731 €" at bounding box center [750, 155] width 156 height 39
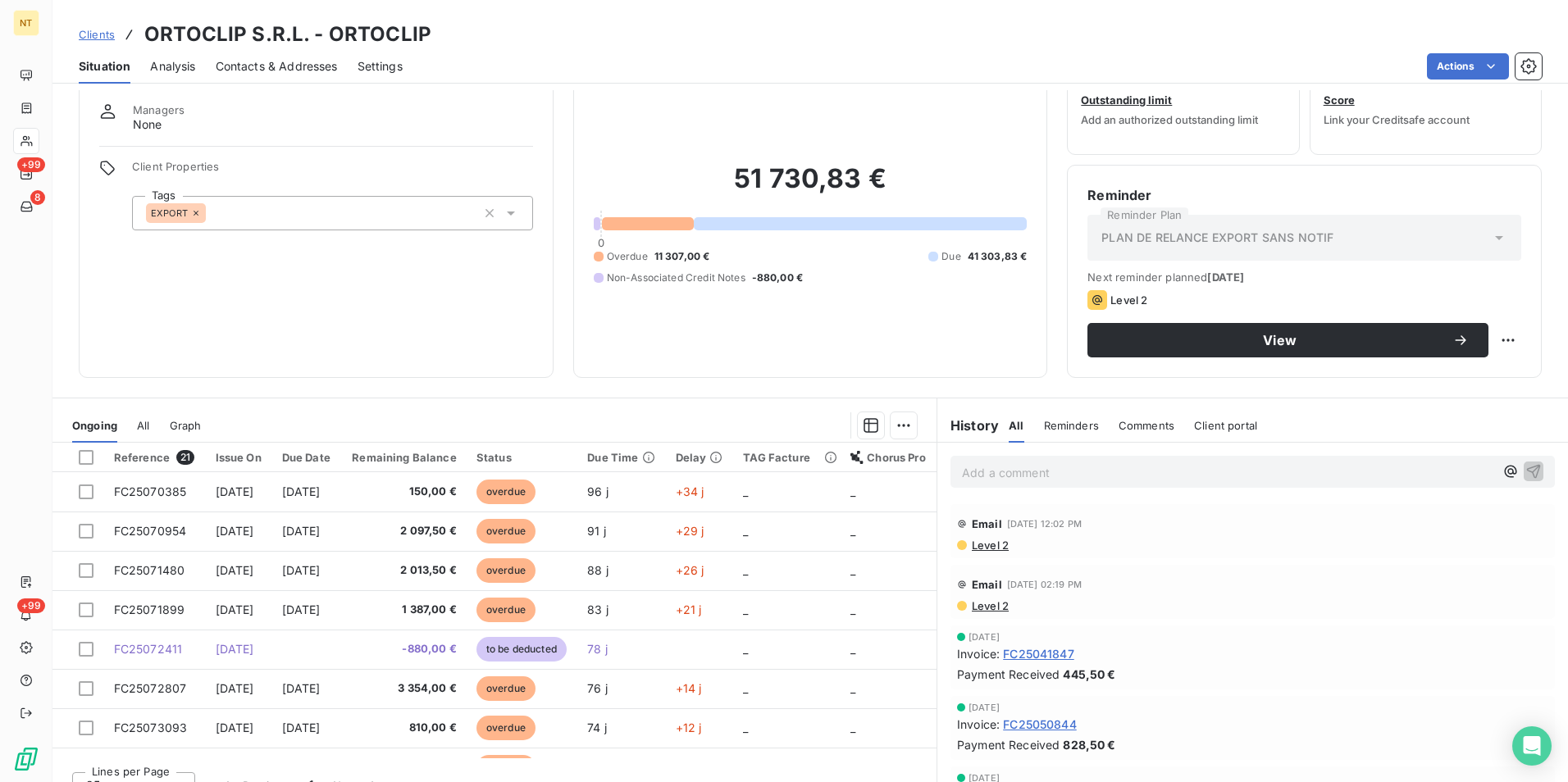
scroll to position [76, 0]
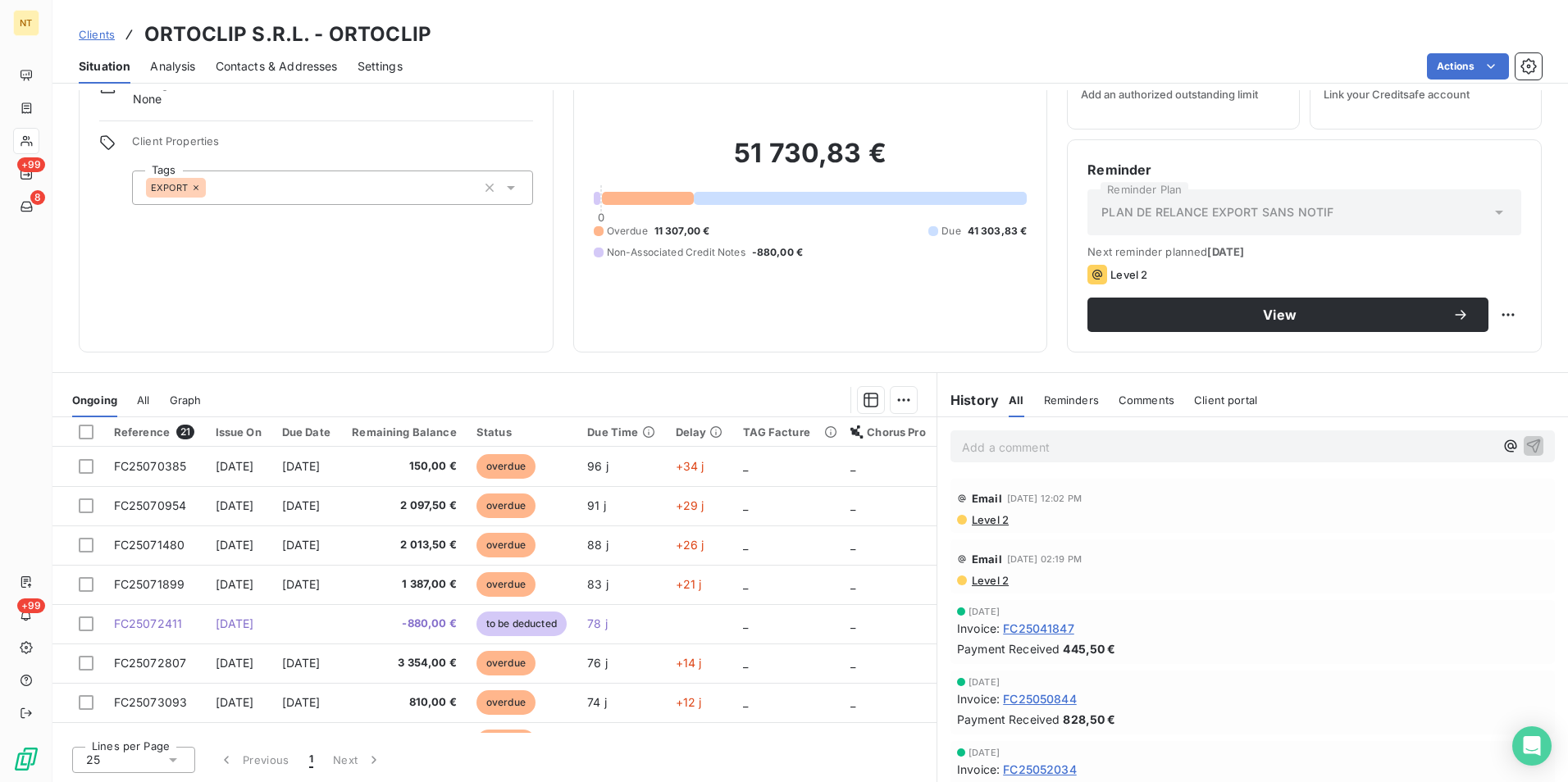
click at [1201, 332] on div "Reminder Reminder Plan PLAN DE RELANCE EXPORT SANS NOTIF Next reminder planned …" at bounding box center [1304, 245] width 474 height 213
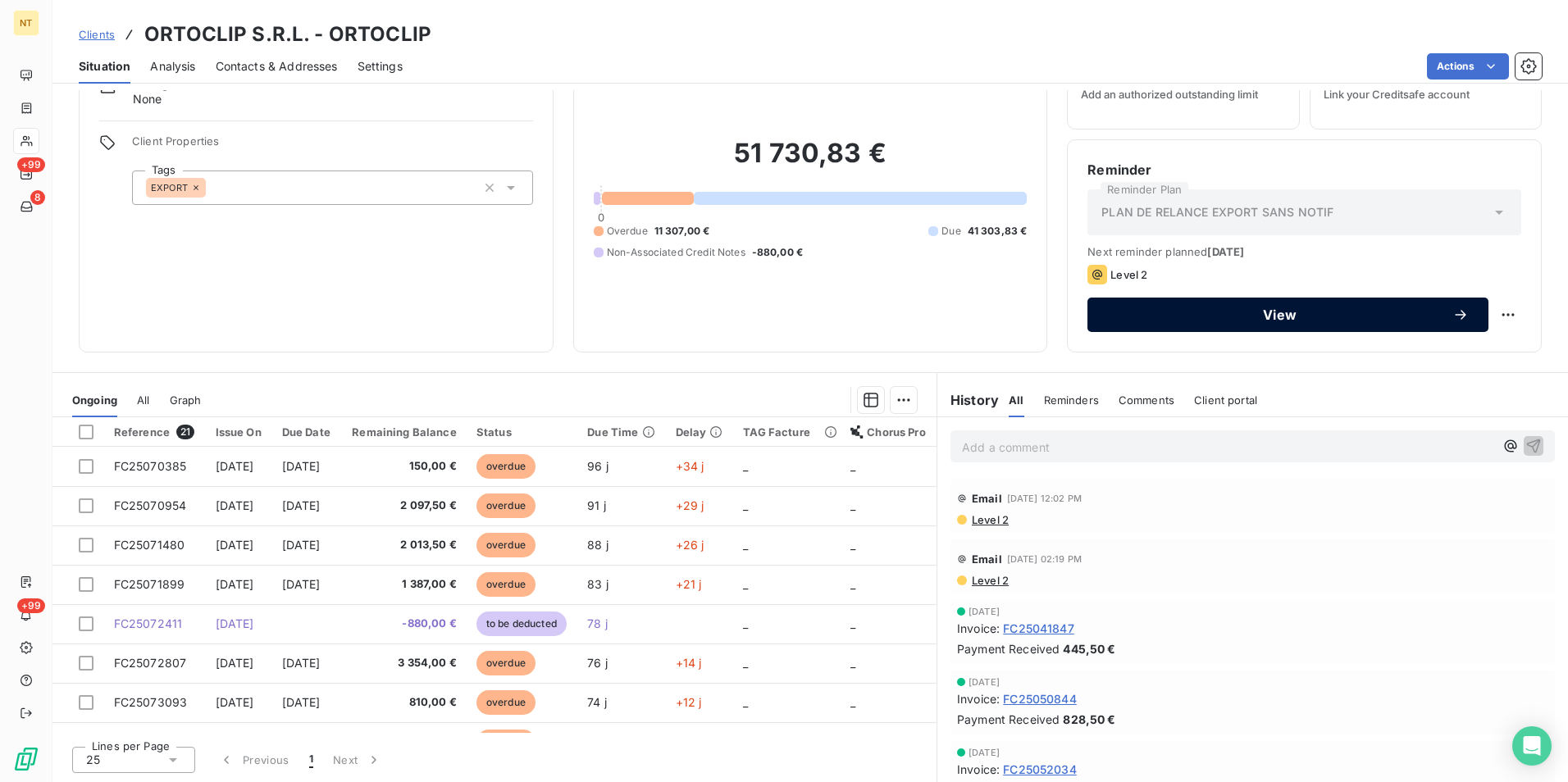
click at [1201, 324] on button "View" at bounding box center [1288, 314] width 401 height 34
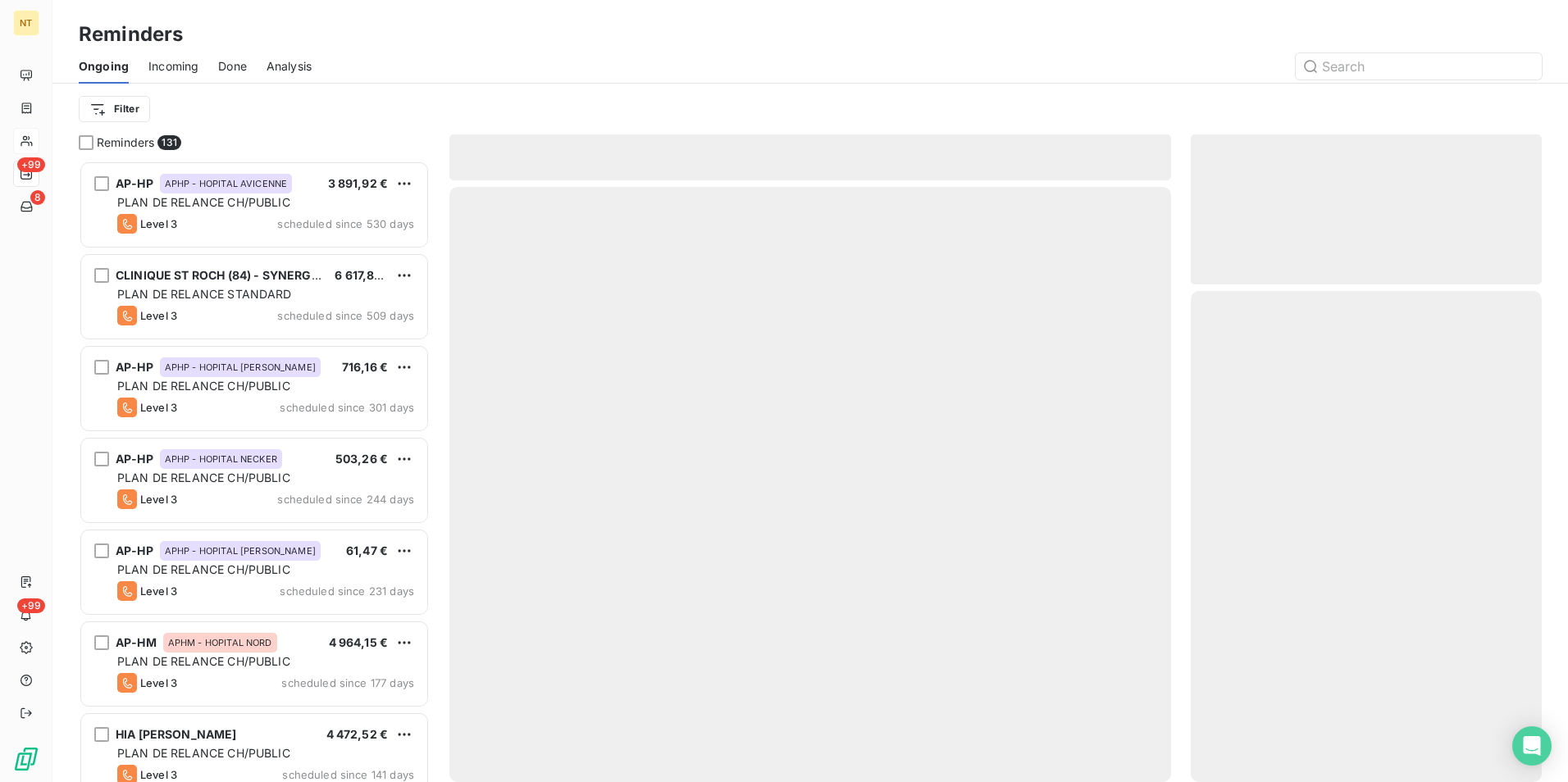
scroll to position [609, 339]
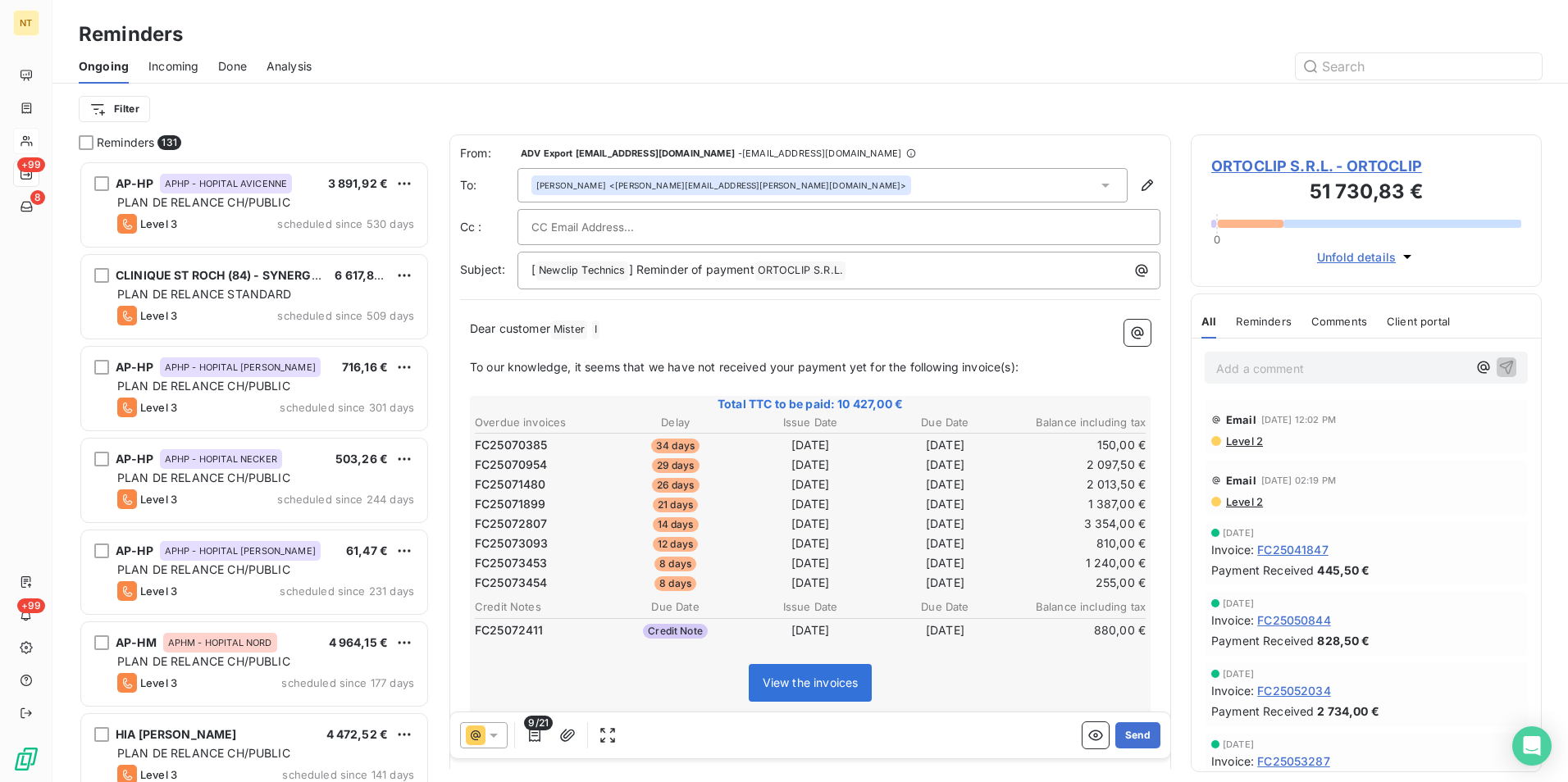
click at [654, 224] on input "text" at bounding box center [619, 227] width 176 height 25
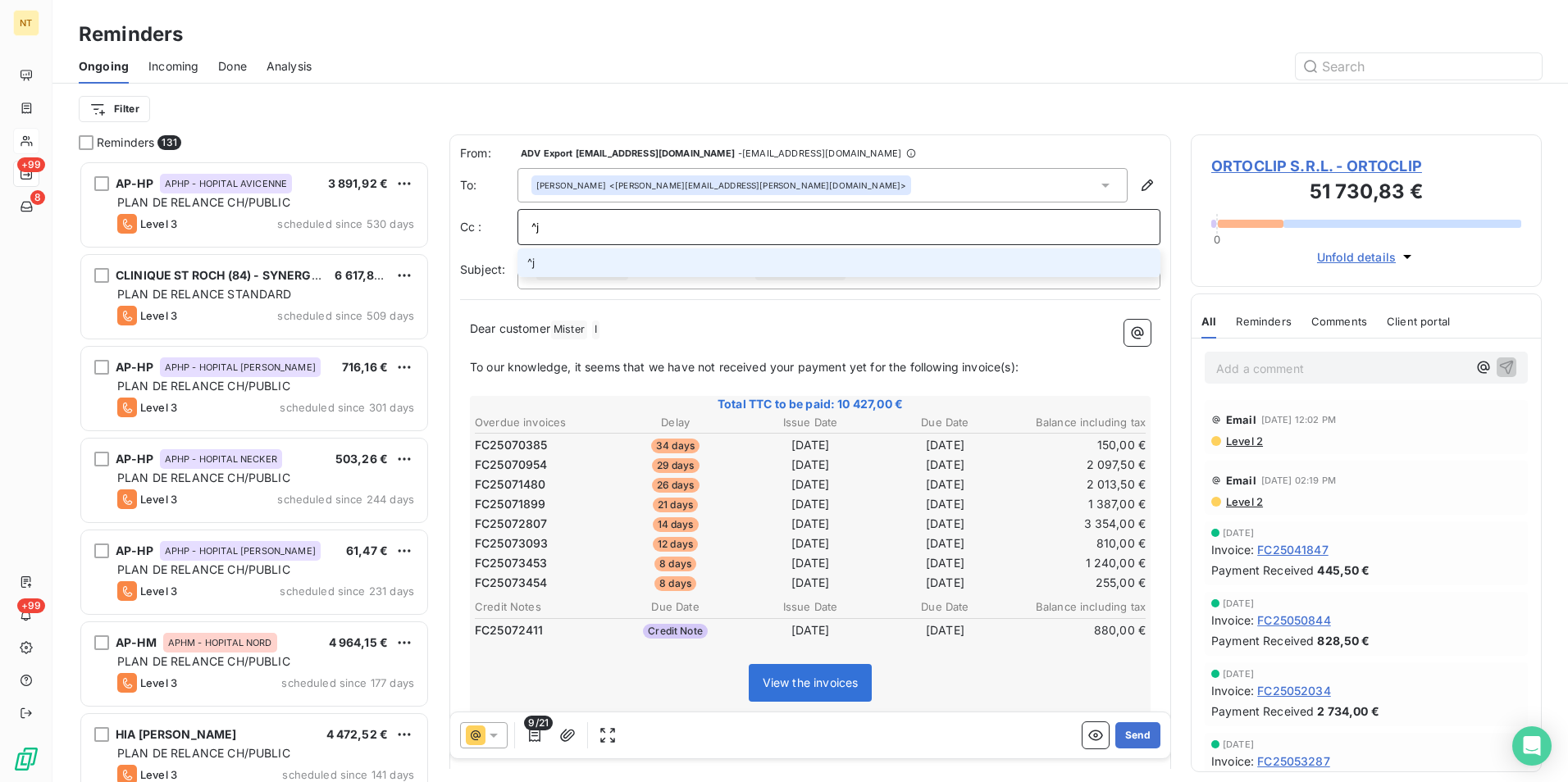
type input "^"
type input "j"
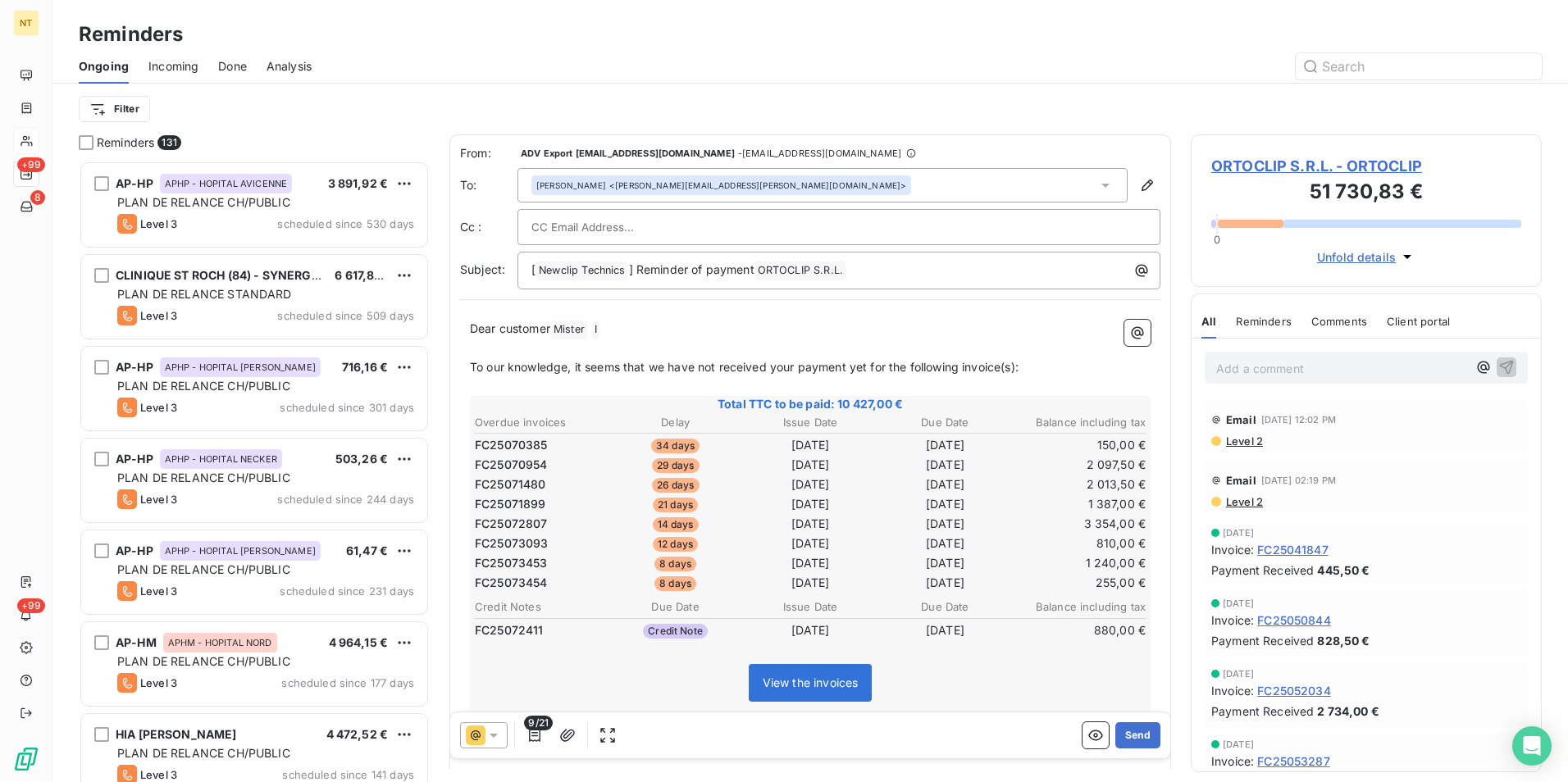
click at [548, 229] on input "text" at bounding box center [619, 227] width 176 height 25
paste input "[EMAIL_ADDRESS][DOMAIN_NAME]"
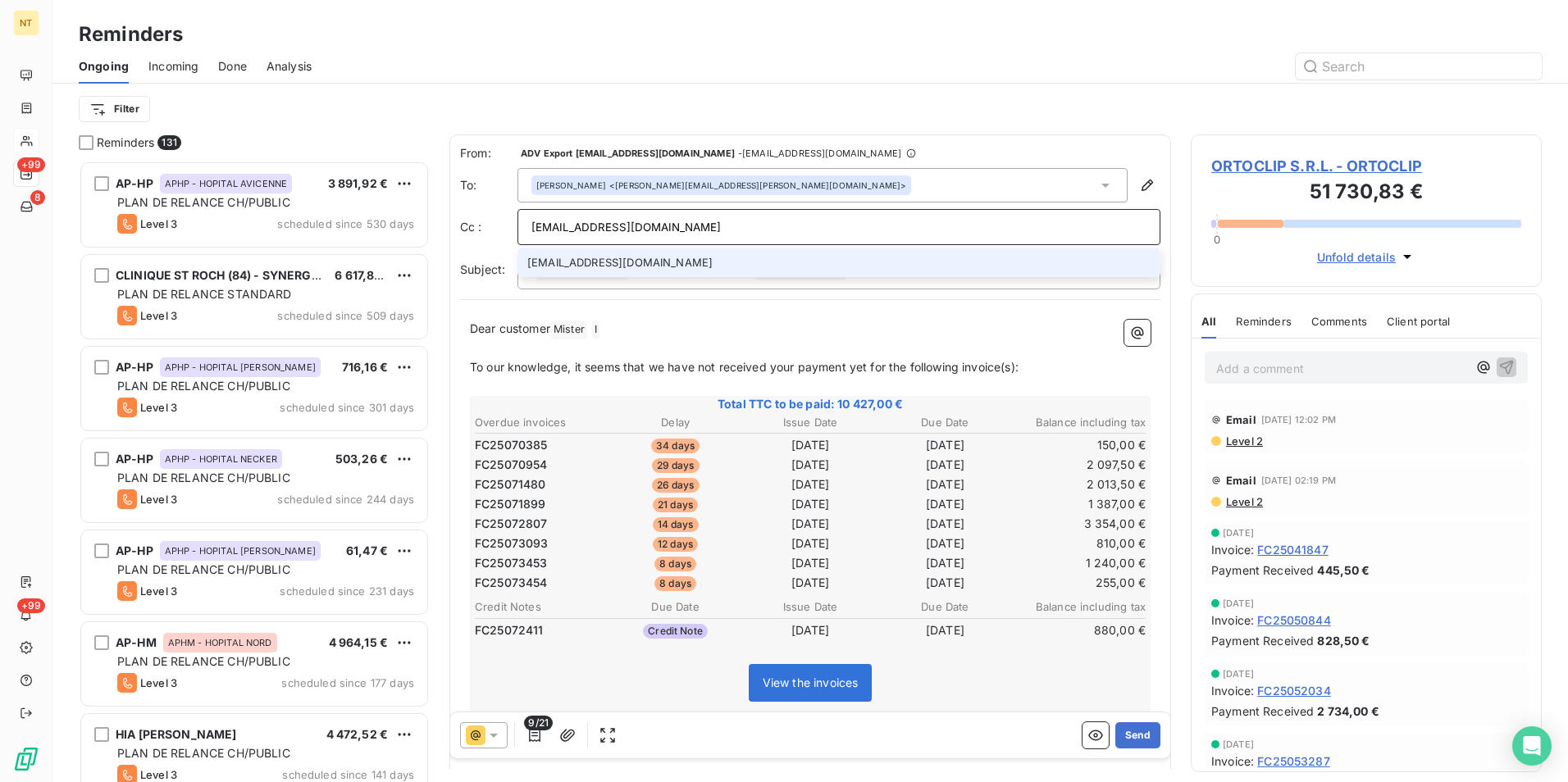
type input "[EMAIL_ADDRESS][DOMAIN_NAME]"
click at [599, 257] on li "[EMAIL_ADDRESS][DOMAIN_NAME]" at bounding box center [839, 263] width 643 height 28
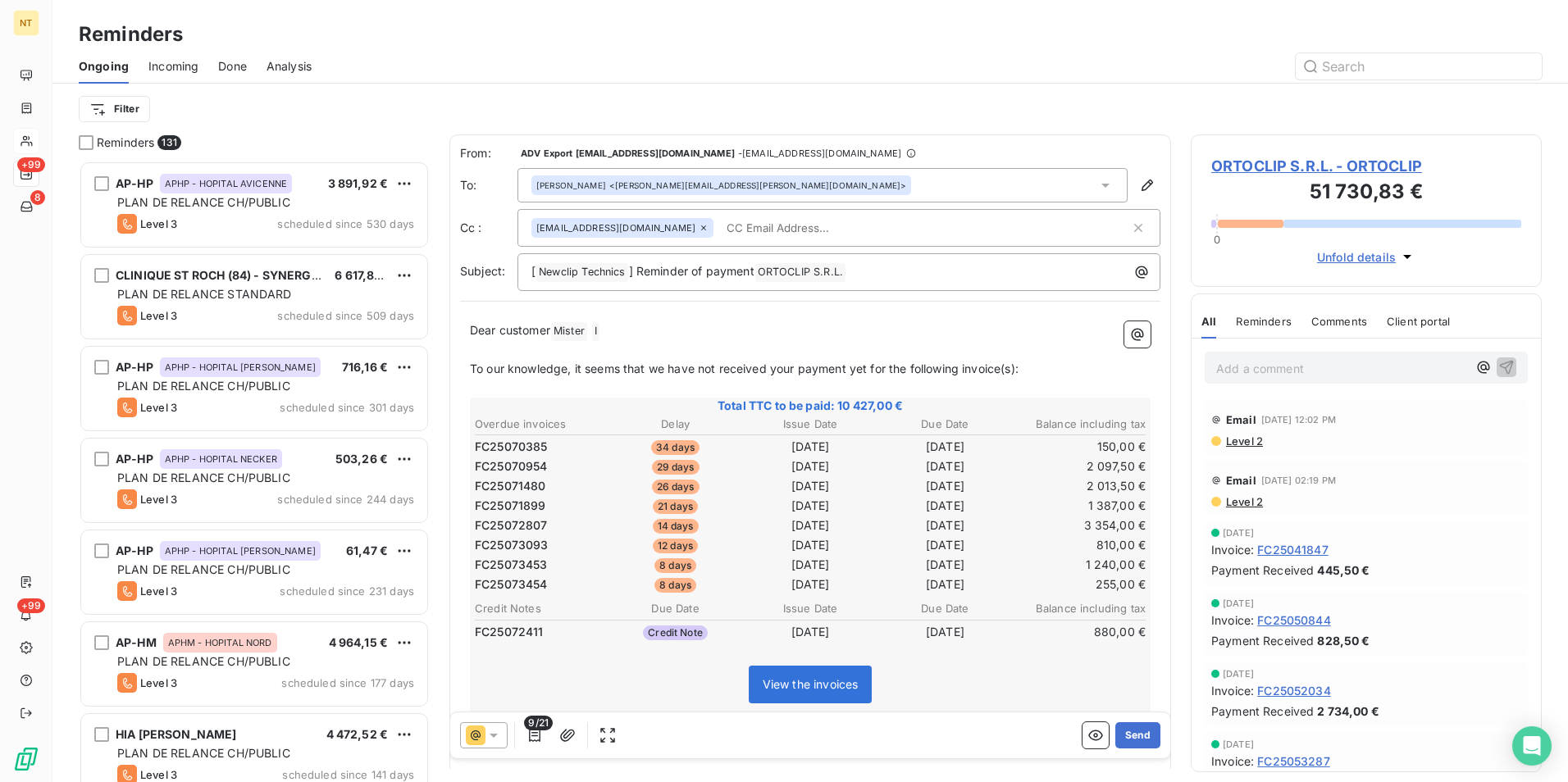
click at [775, 234] on input "text" at bounding box center [815, 228] width 190 height 25
paste input "[EMAIL_ADDRESS][DOMAIN_NAME]"
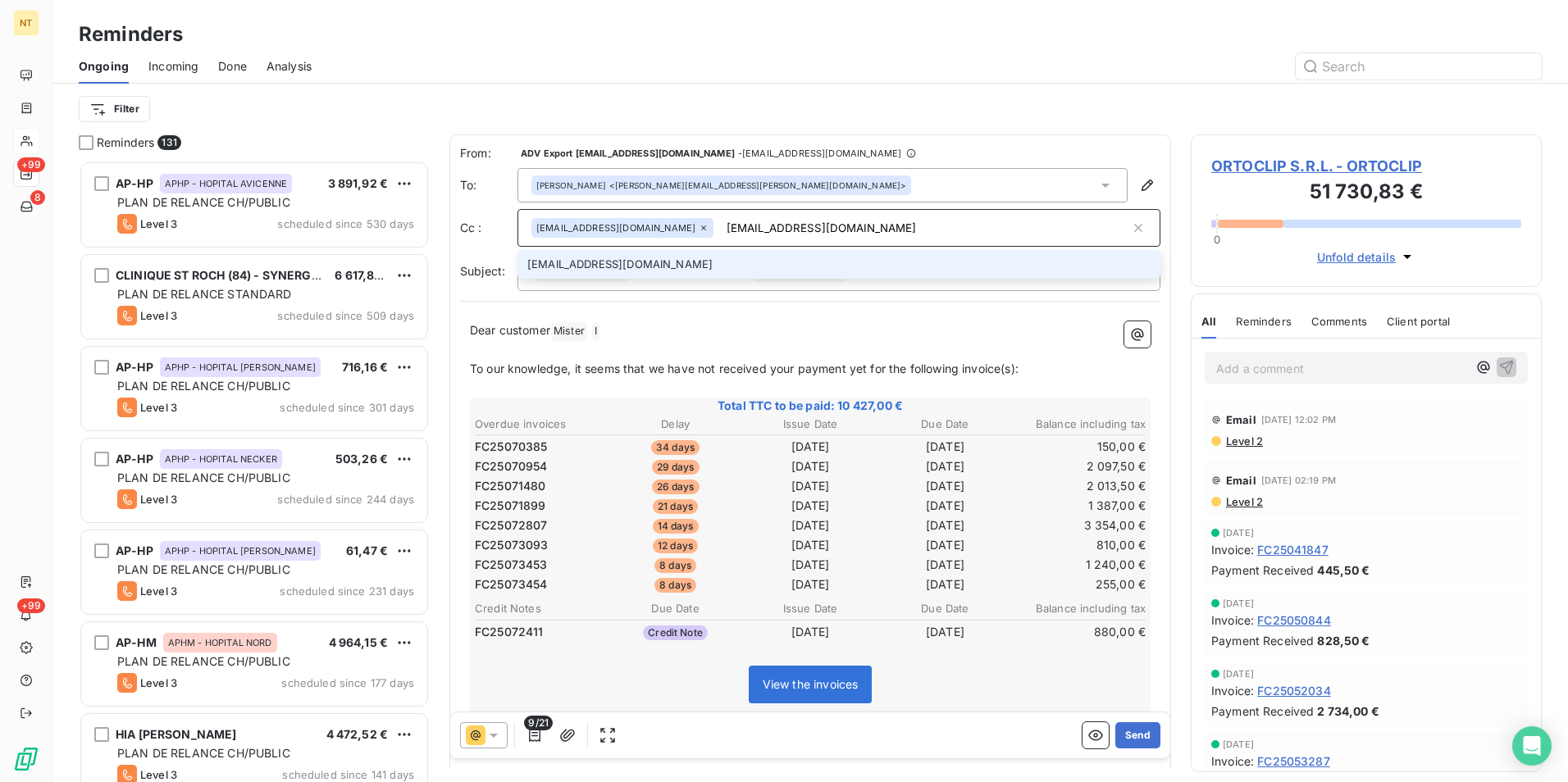
type input "[EMAIL_ADDRESS][DOMAIN_NAME]"
click at [702, 258] on li "[EMAIL_ADDRESS][DOMAIN_NAME]" at bounding box center [839, 264] width 643 height 28
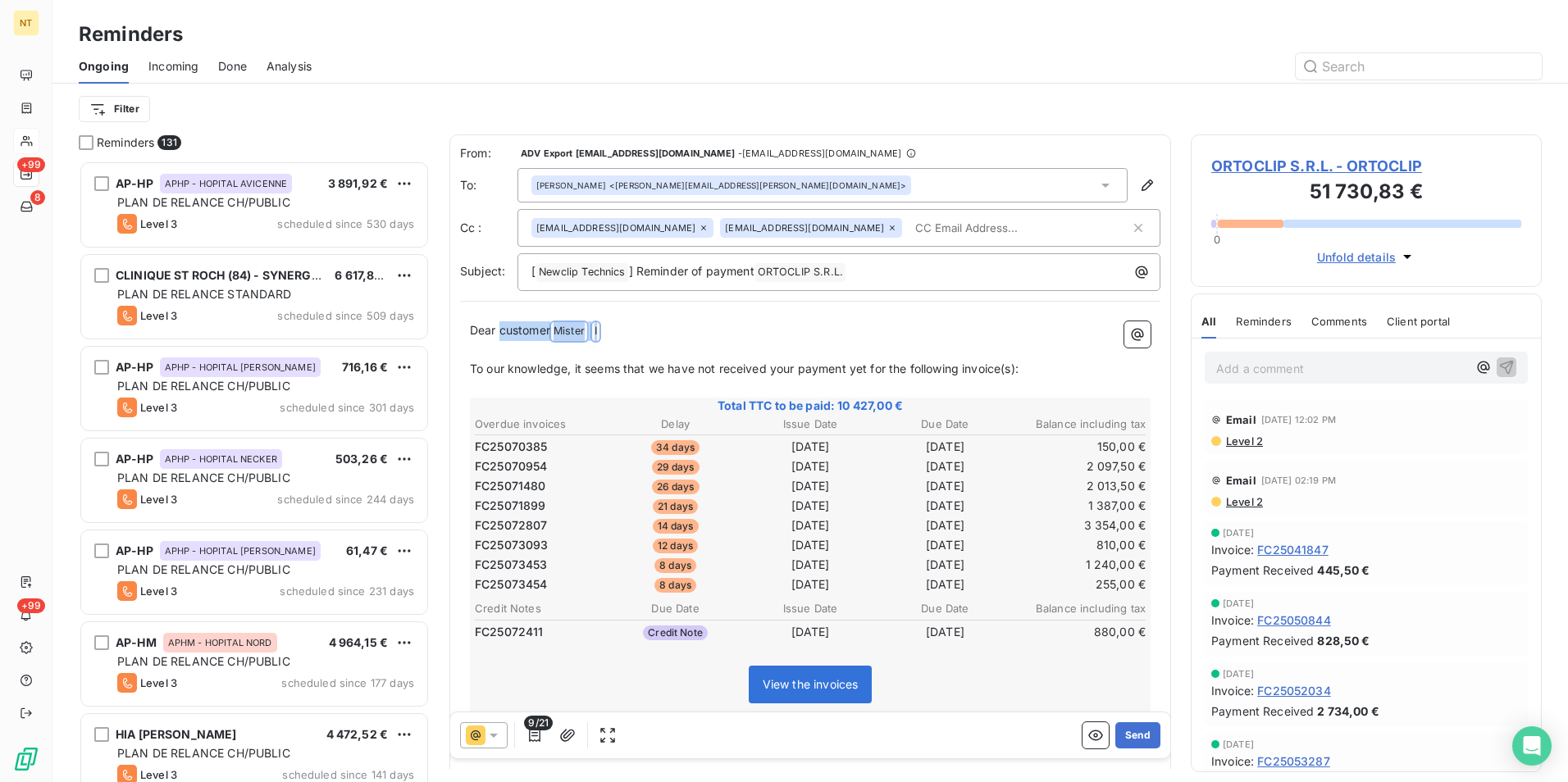
drag, startPoint x: 614, startPoint y: 333, endPoint x: 493, endPoint y: 321, distance: 121.6
click at [501, 327] on p "Dear customer Mister ﻿ I ﻿ ﻿" at bounding box center [811, 331] width 681 height 20
click at [481, 236] on div "Cc : [EMAIL_ADDRESS][DOMAIN_NAME] [EMAIL_ADDRESS][DOMAIN_NAME]" at bounding box center [810, 227] width 700 height 37
click at [472, 225] on label "Cc :" at bounding box center [489, 228] width 57 height 17
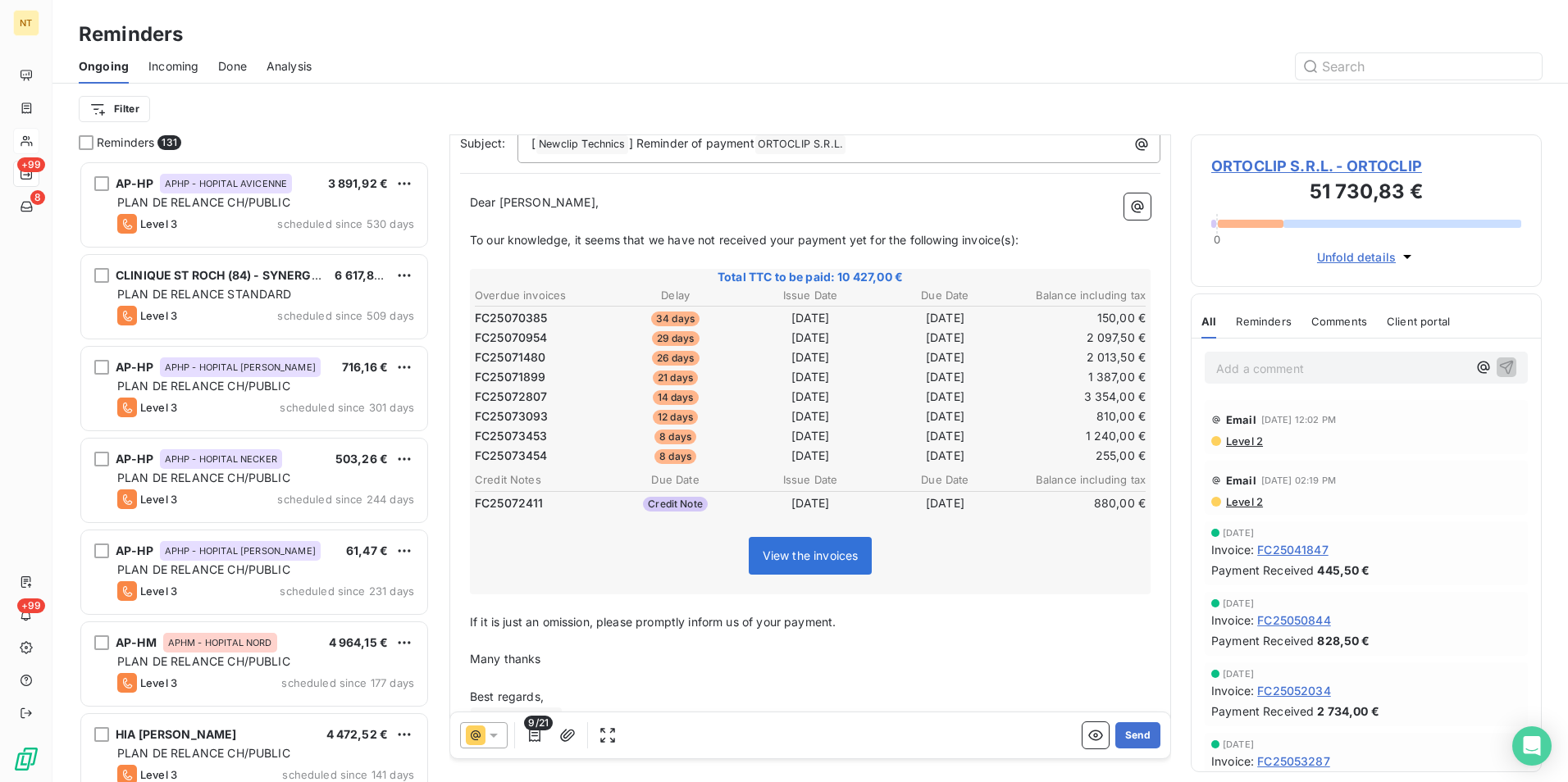
scroll to position [174, 0]
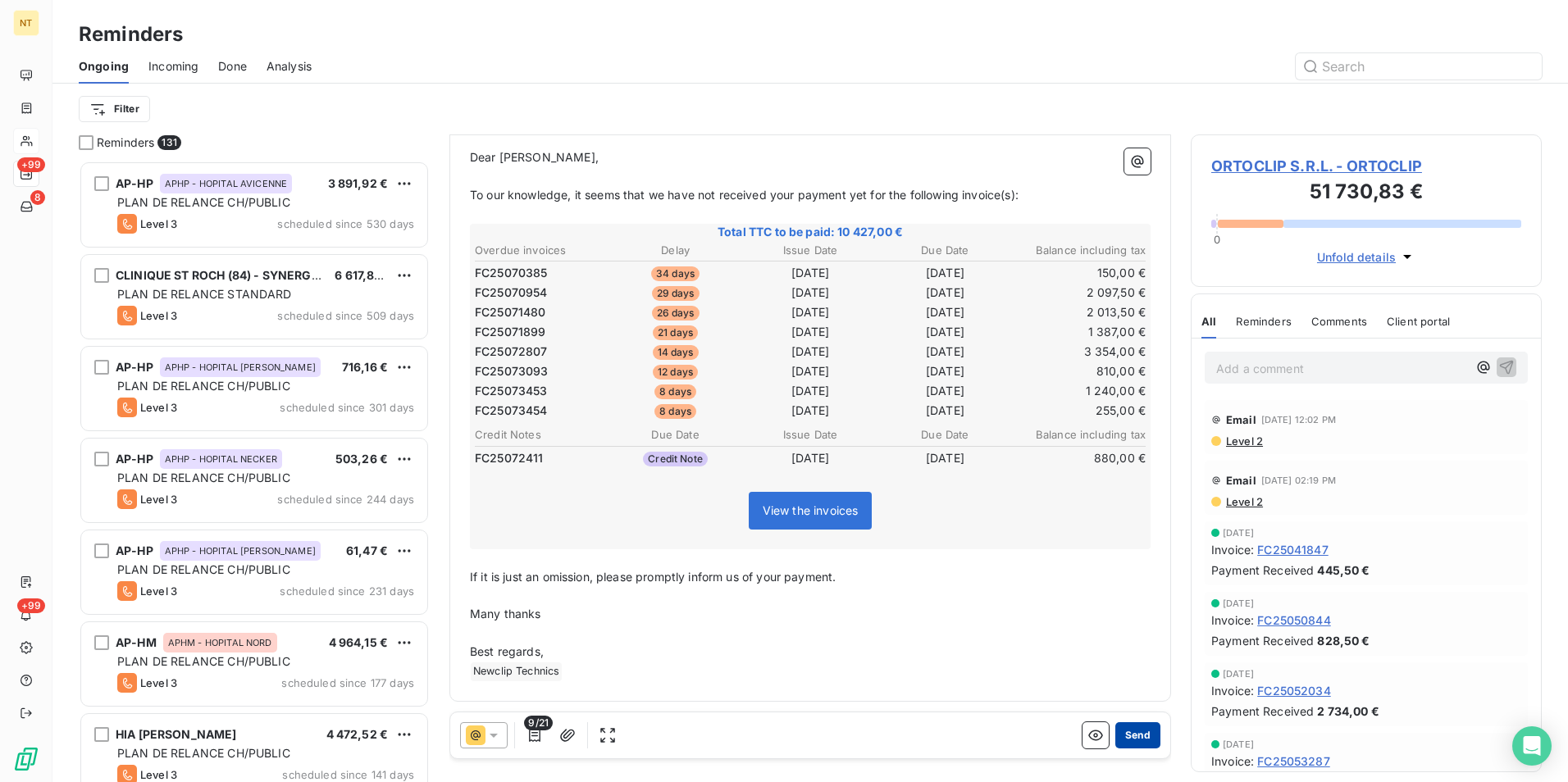
click at [1117, 737] on button "Send" at bounding box center [1138, 735] width 45 height 27
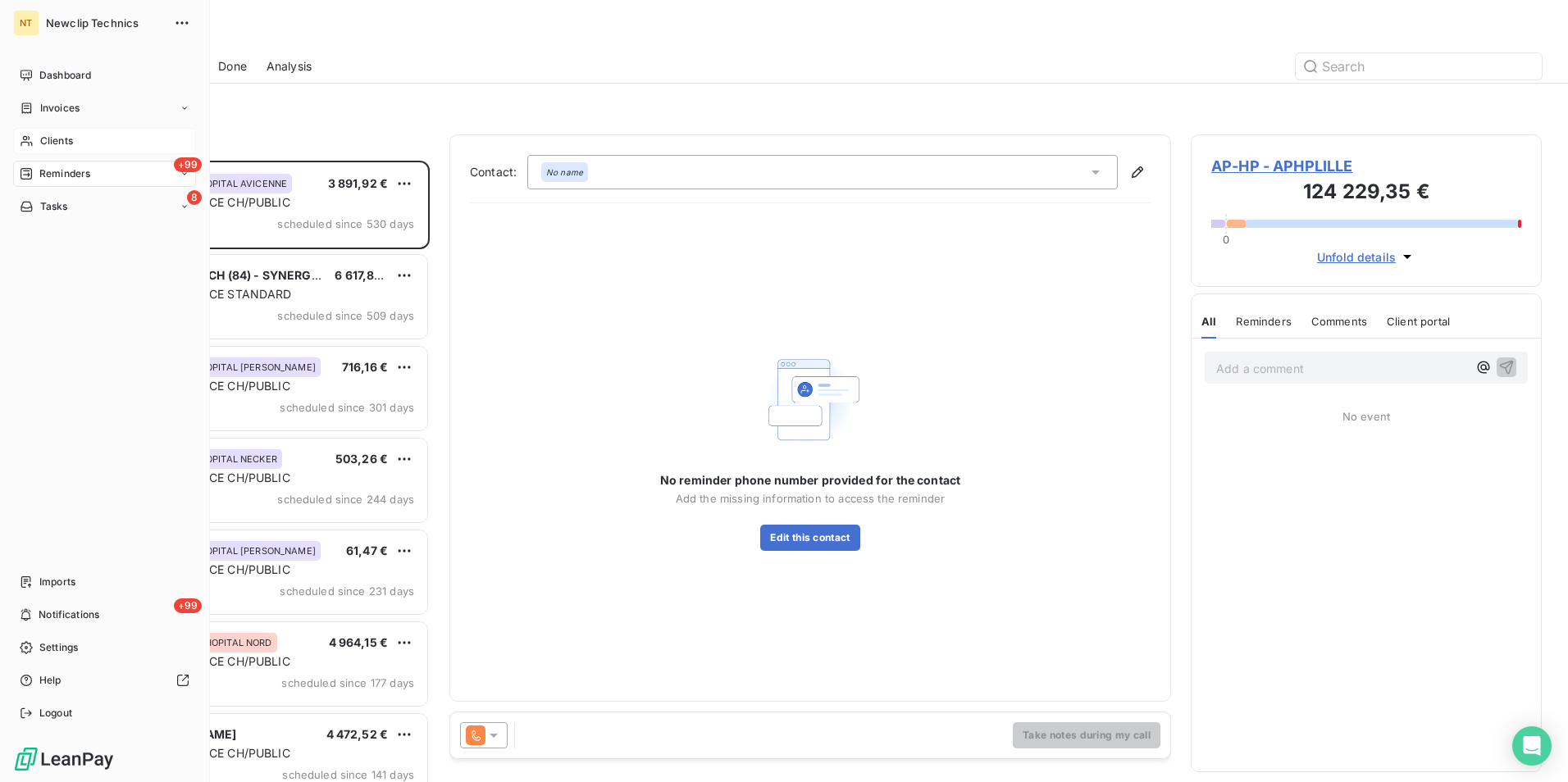
click at [61, 135] on span "Clients" at bounding box center [56, 141] width 32 height 15
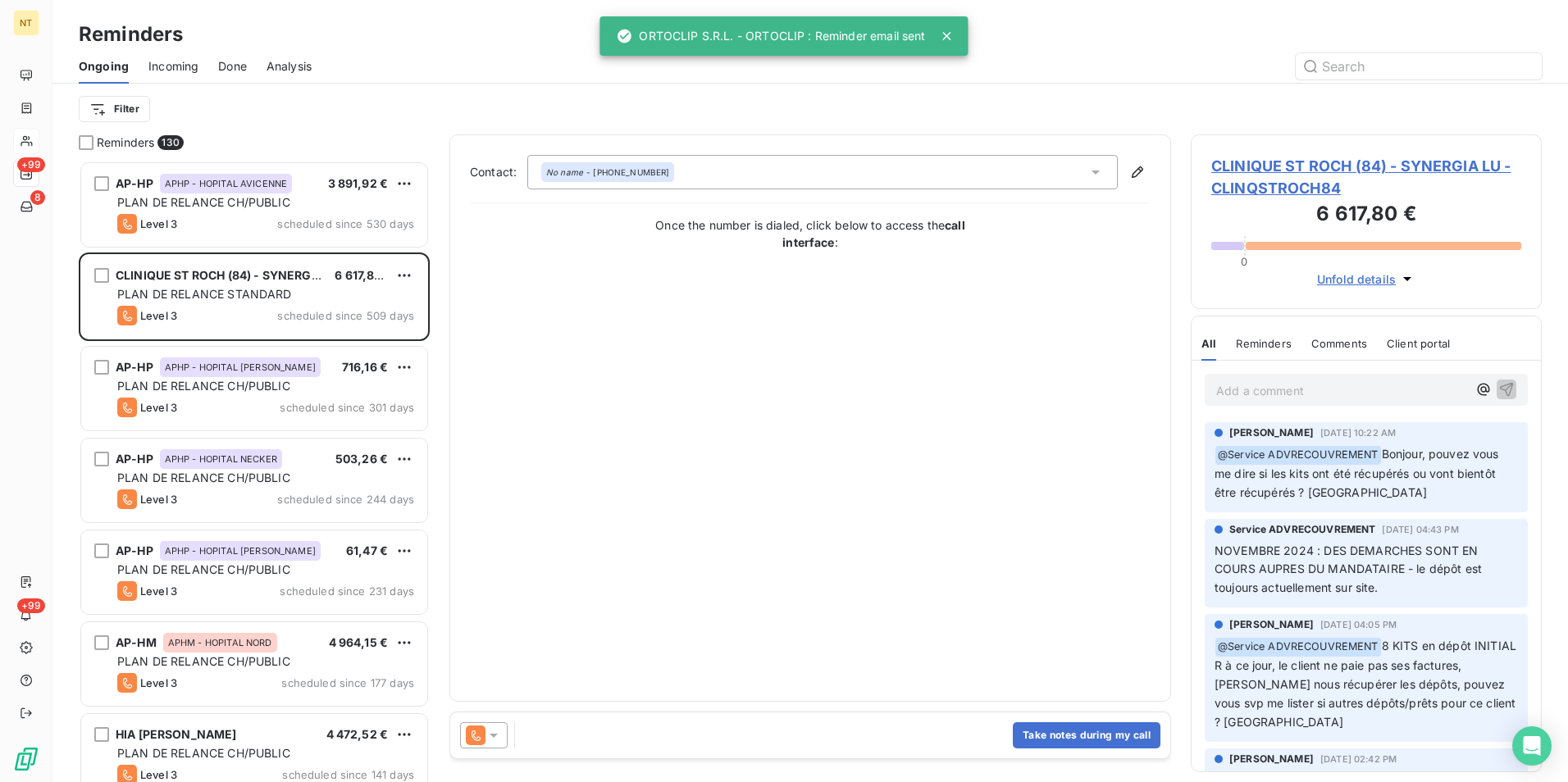
scroll to position [609, 339]
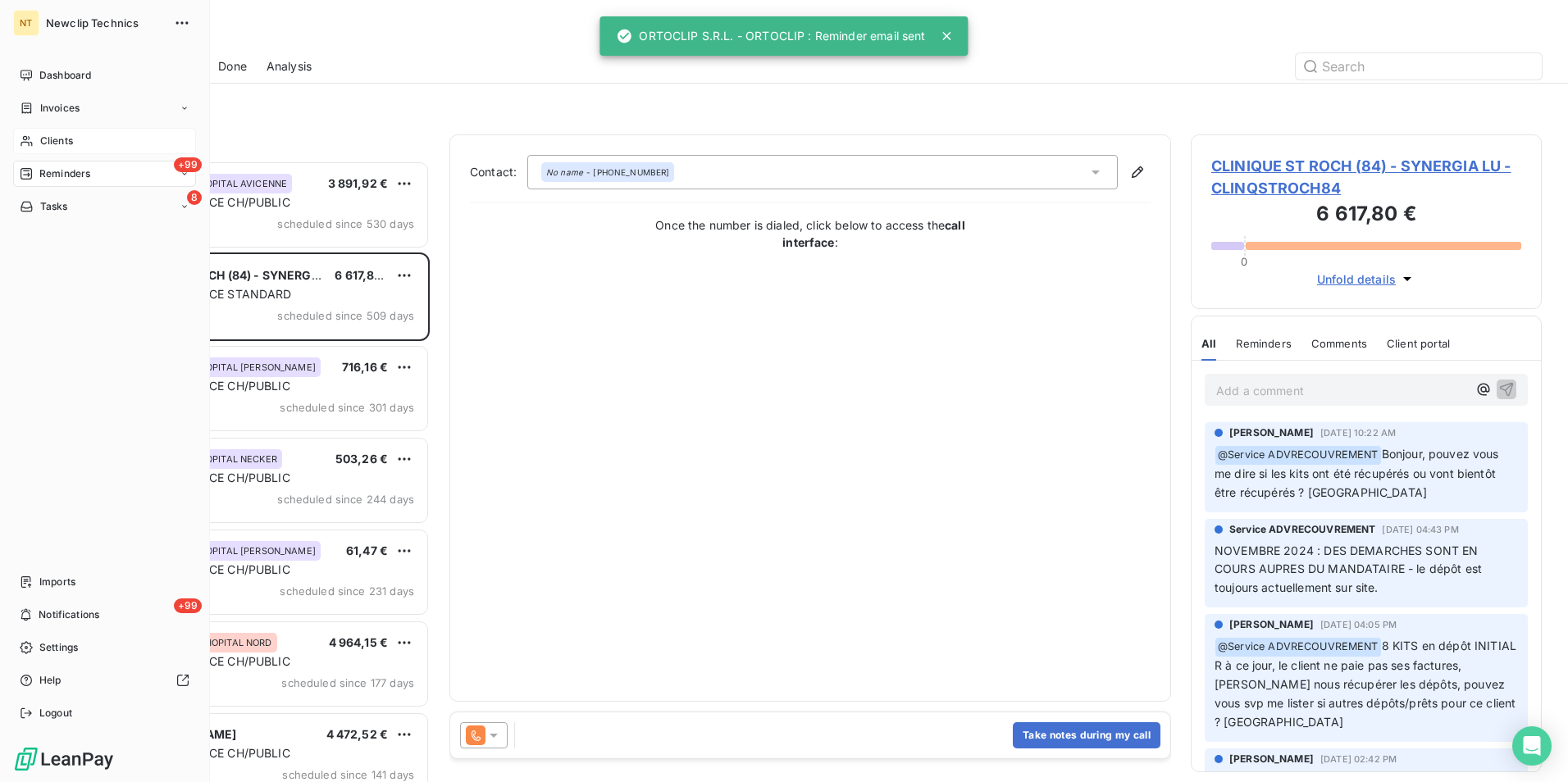
click at [70, 146] on span "Clients" at bounding box center [56, 141] width 32 height 15
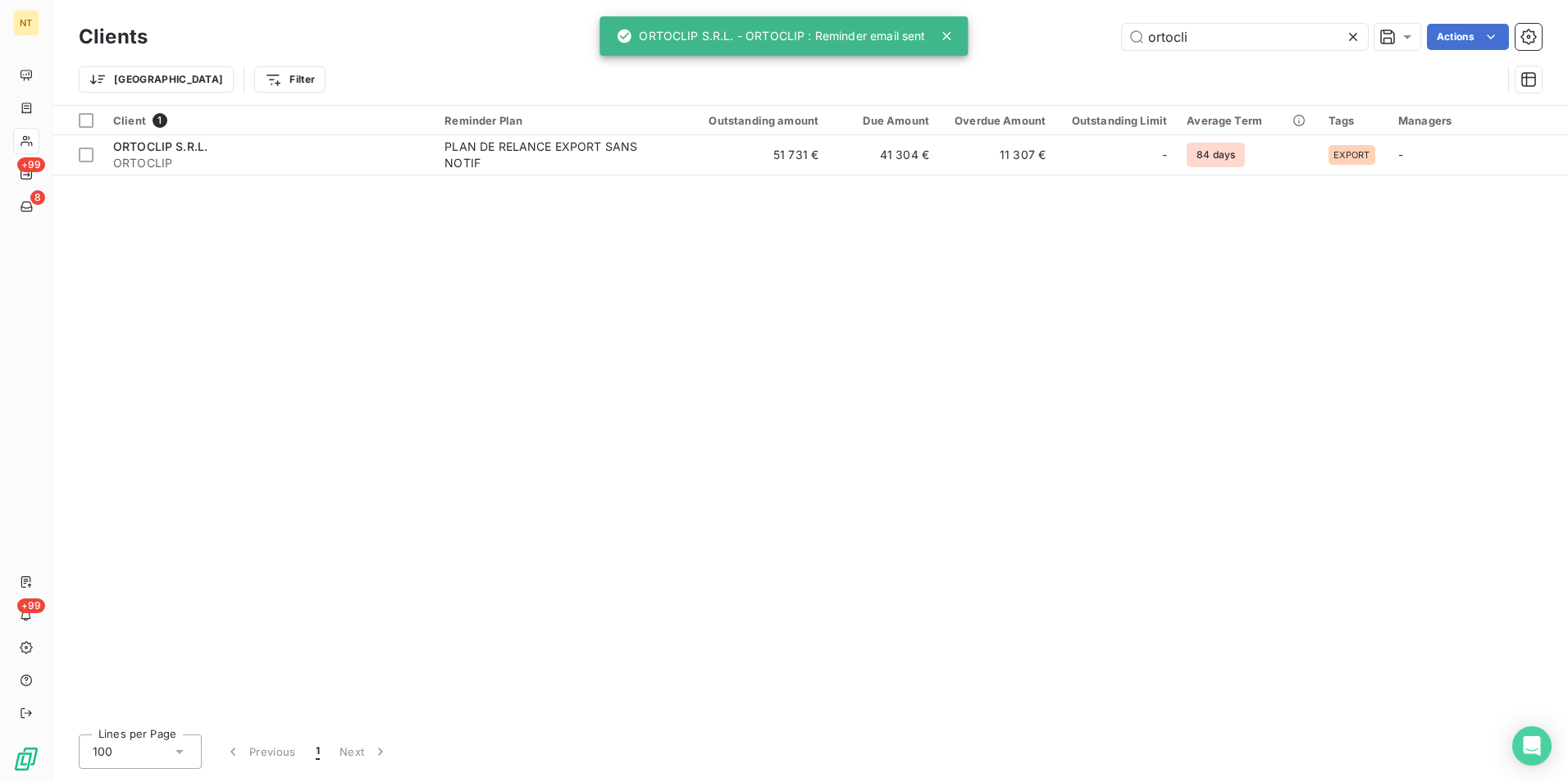
click at [1347, 38] on icon at bounding box center [1353, 37] width 17 height 17
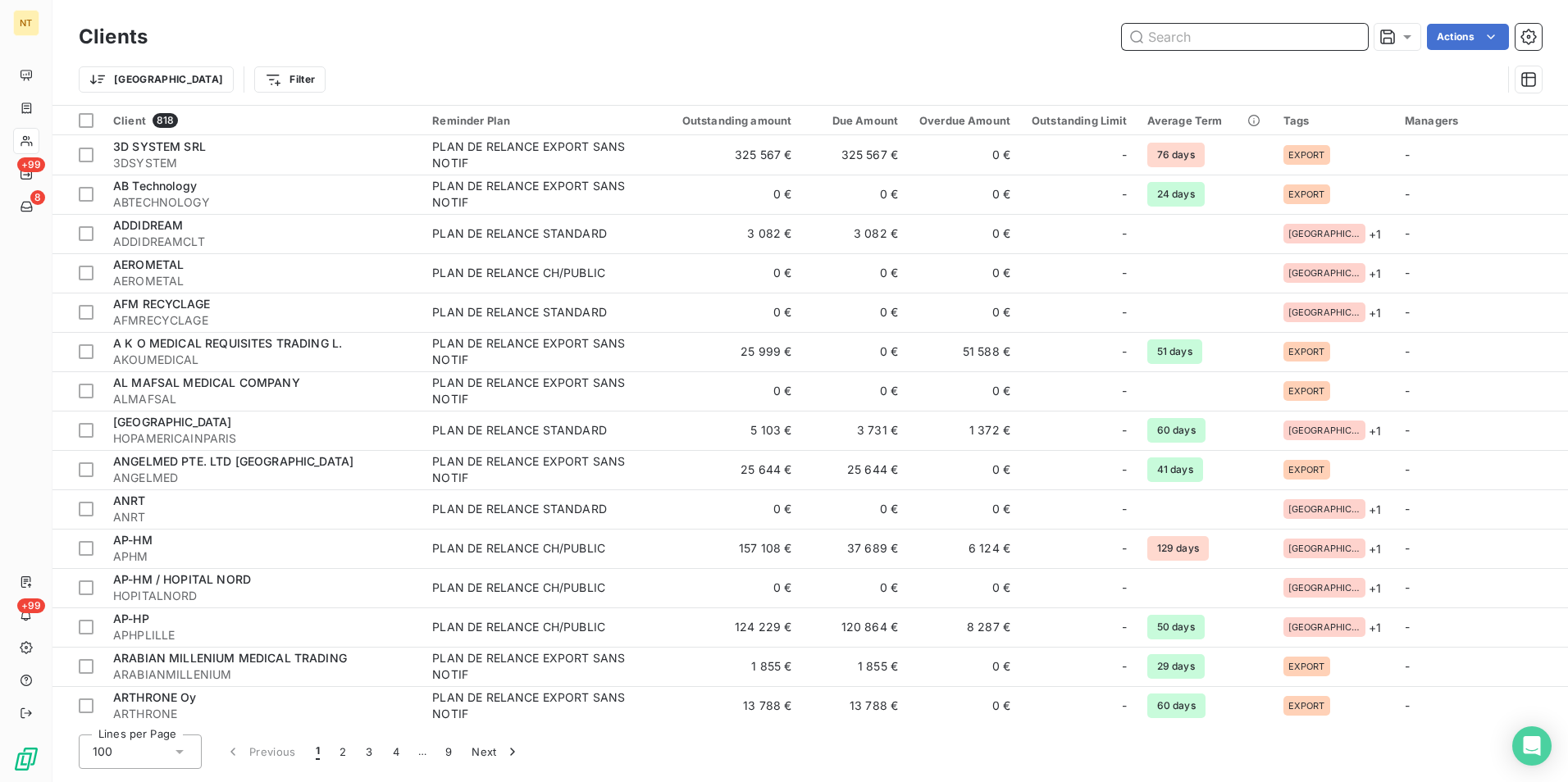
click at [1209, 38] on input "text" at bounding box center [1245, 37] width 246 height 27
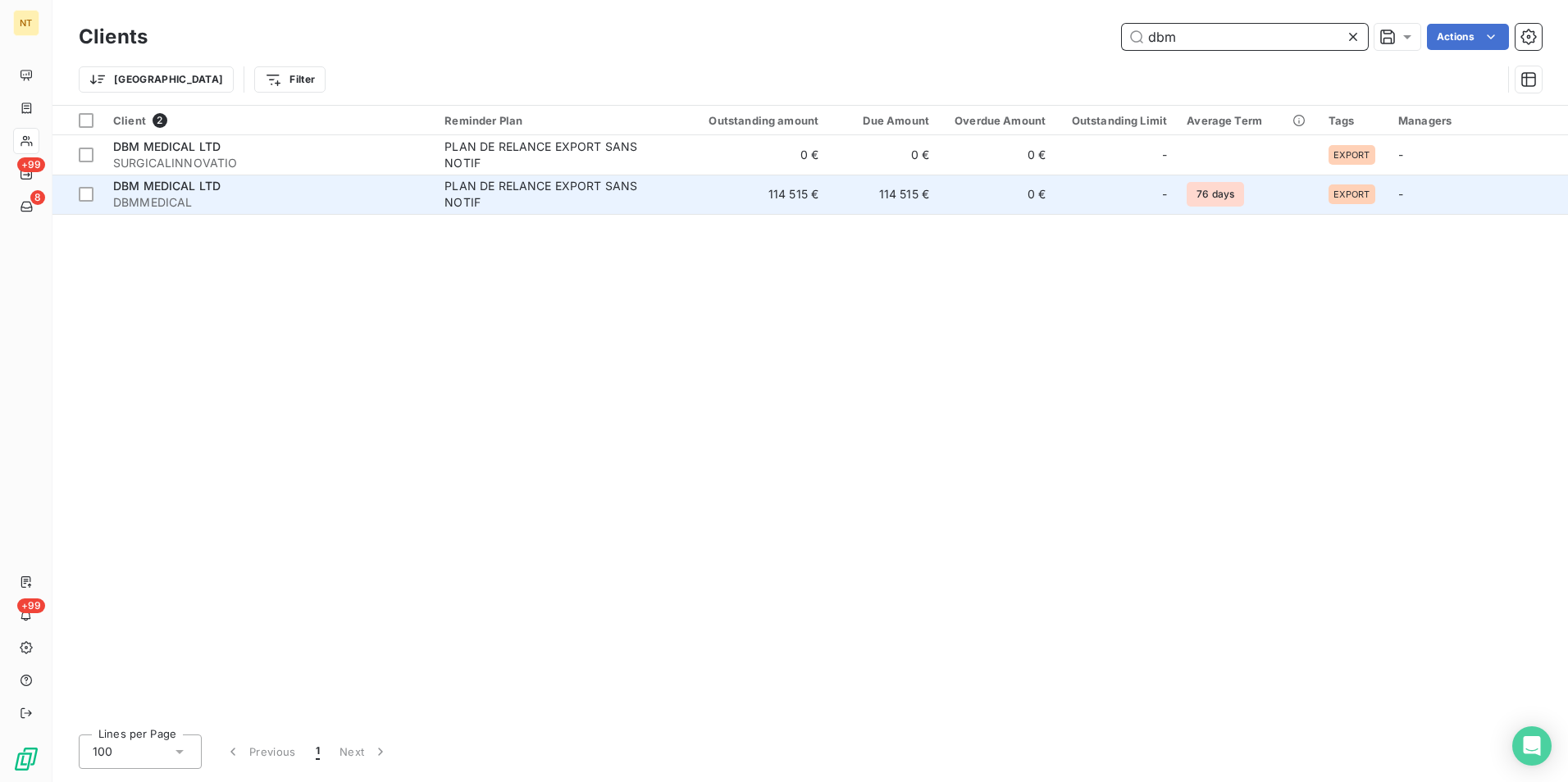
type input "dbm"
click at [793, 205] on td "114 515 €" at bounding box center [750, 194] width 156 height 39
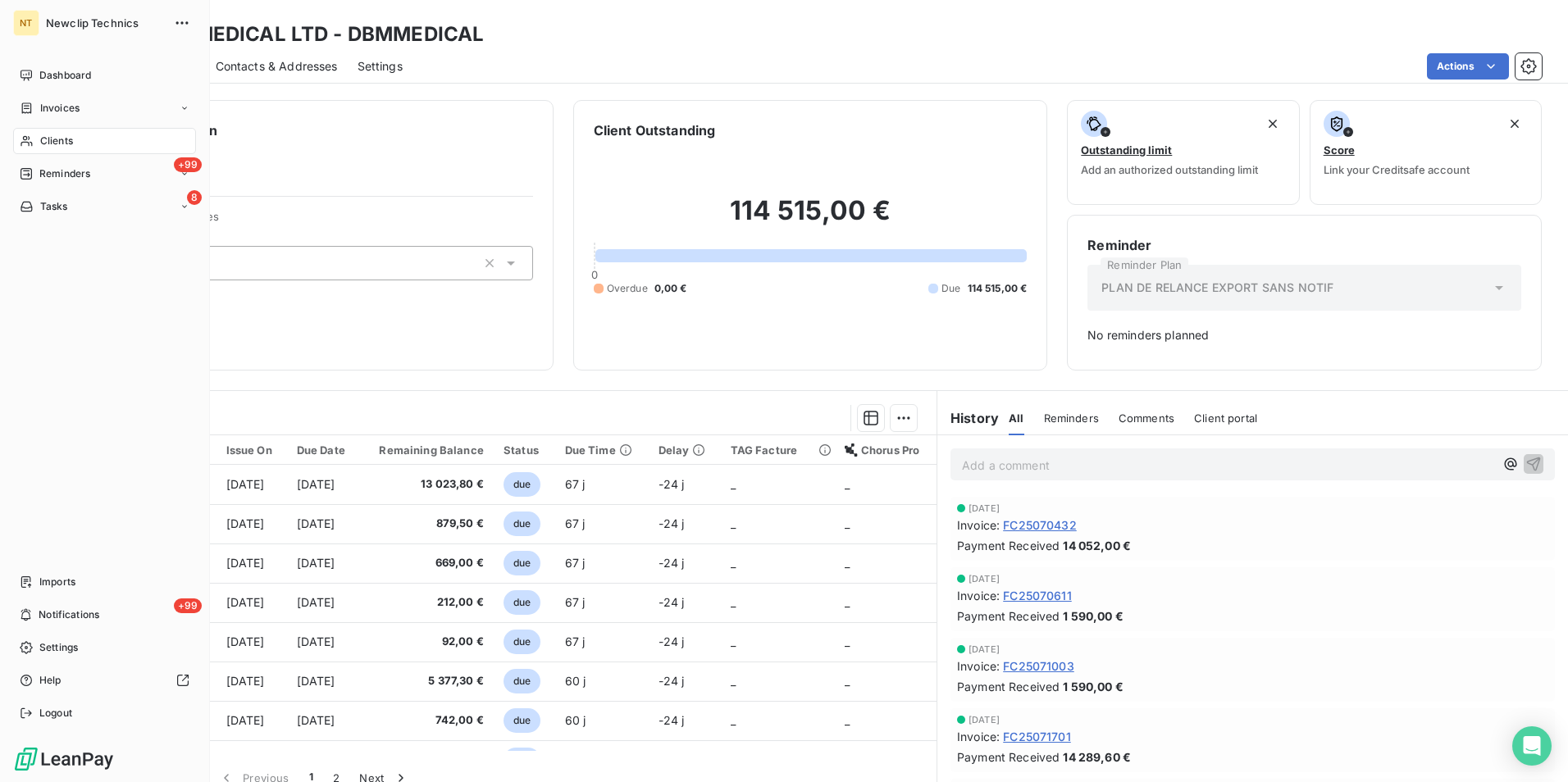
click at [42, 134] on span "Clients" at bounding box center [56, 141] width 32 height 15
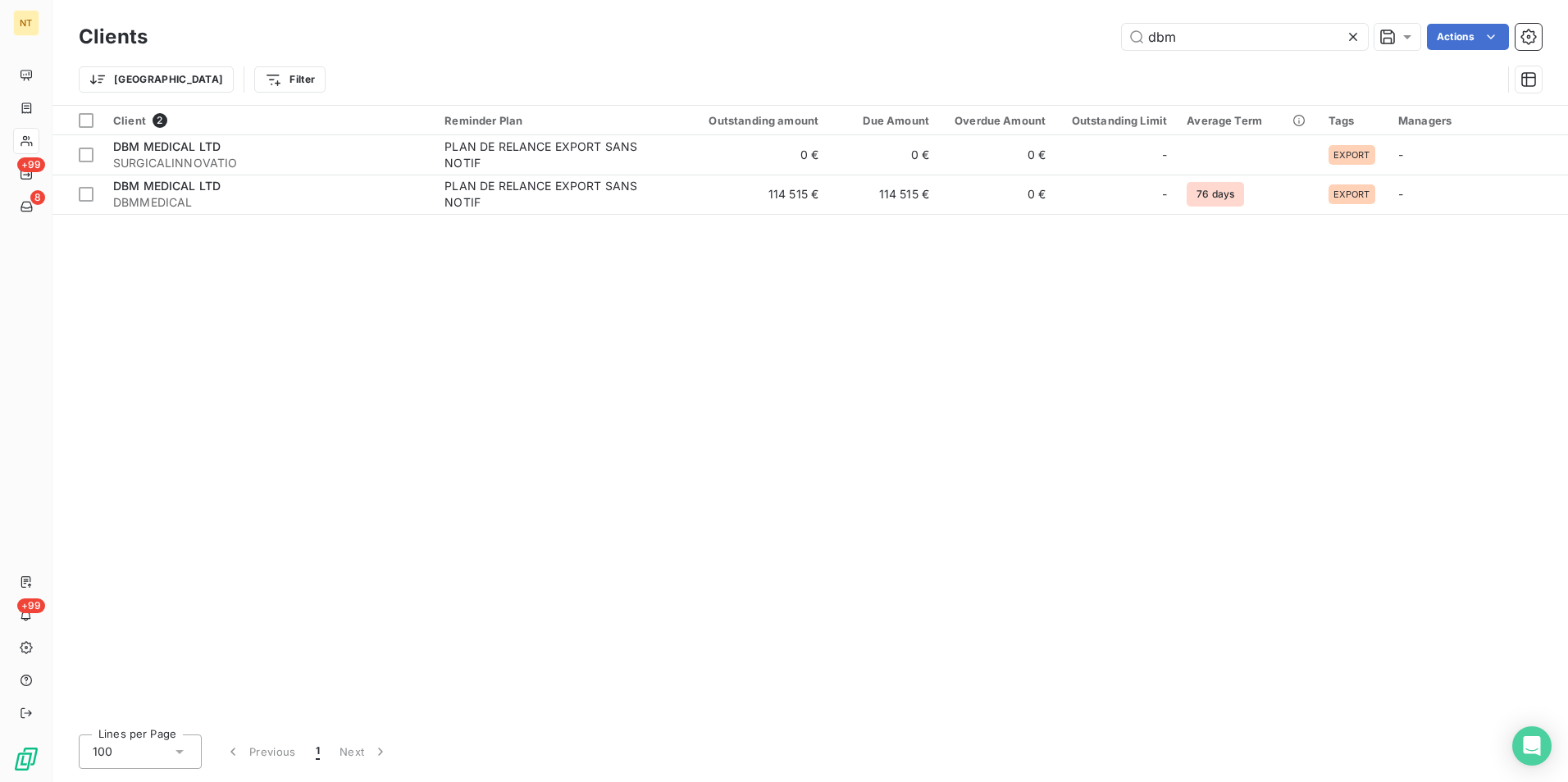
drag, startPoint x: 1113, startPoint y: 50, endPoint x: 1094, endPoint y: 55, distance: 19.6
click at [1094, 55] on div "Clients dbm Actions Trier Filter" at bounding box center [811, 62] width 1463 height 85
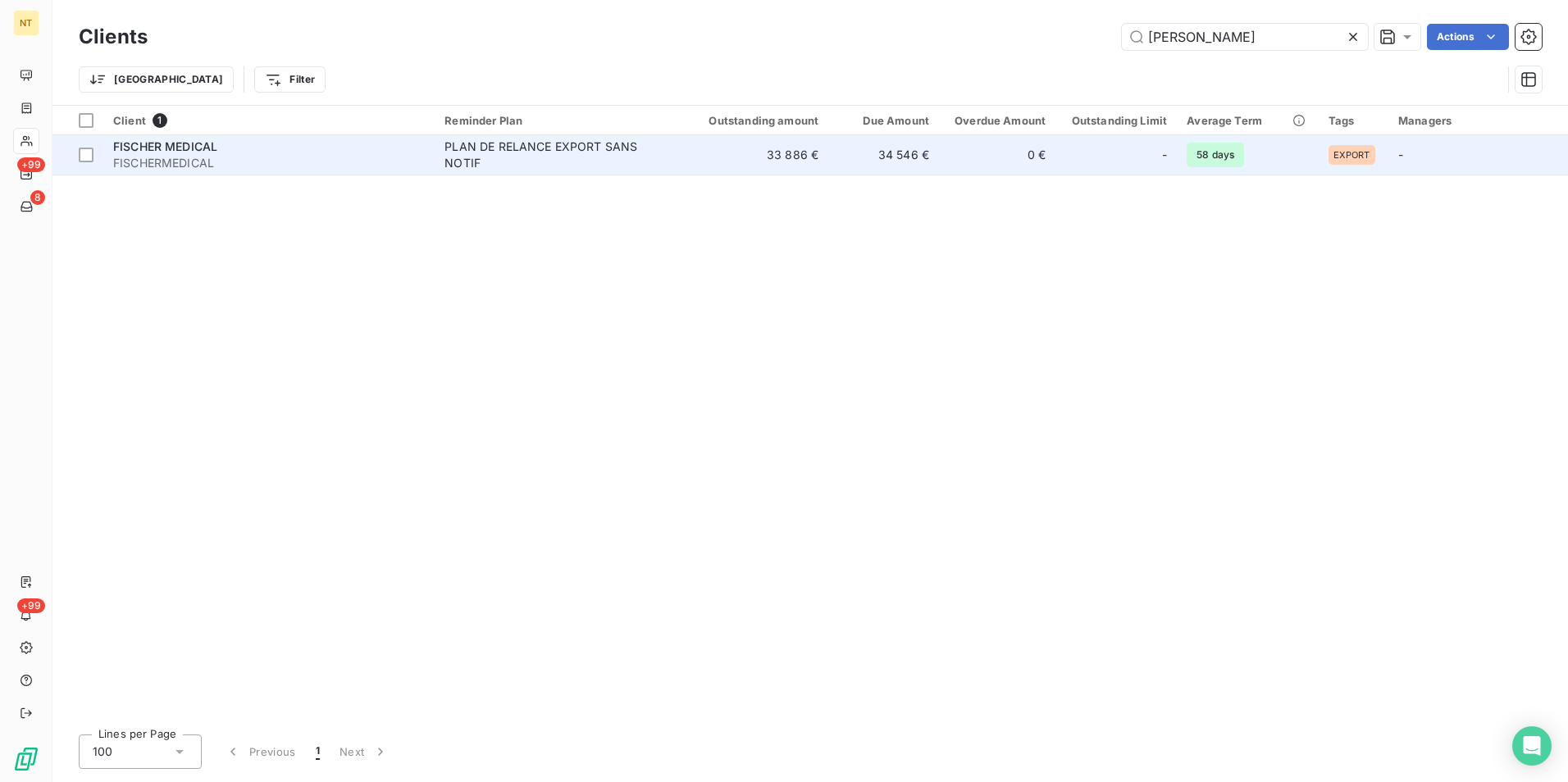
type input "[PERSON_NAME]"
click at [889, 151] on td "34 546 €" at bounding box center [883, 155] width 111 height 39
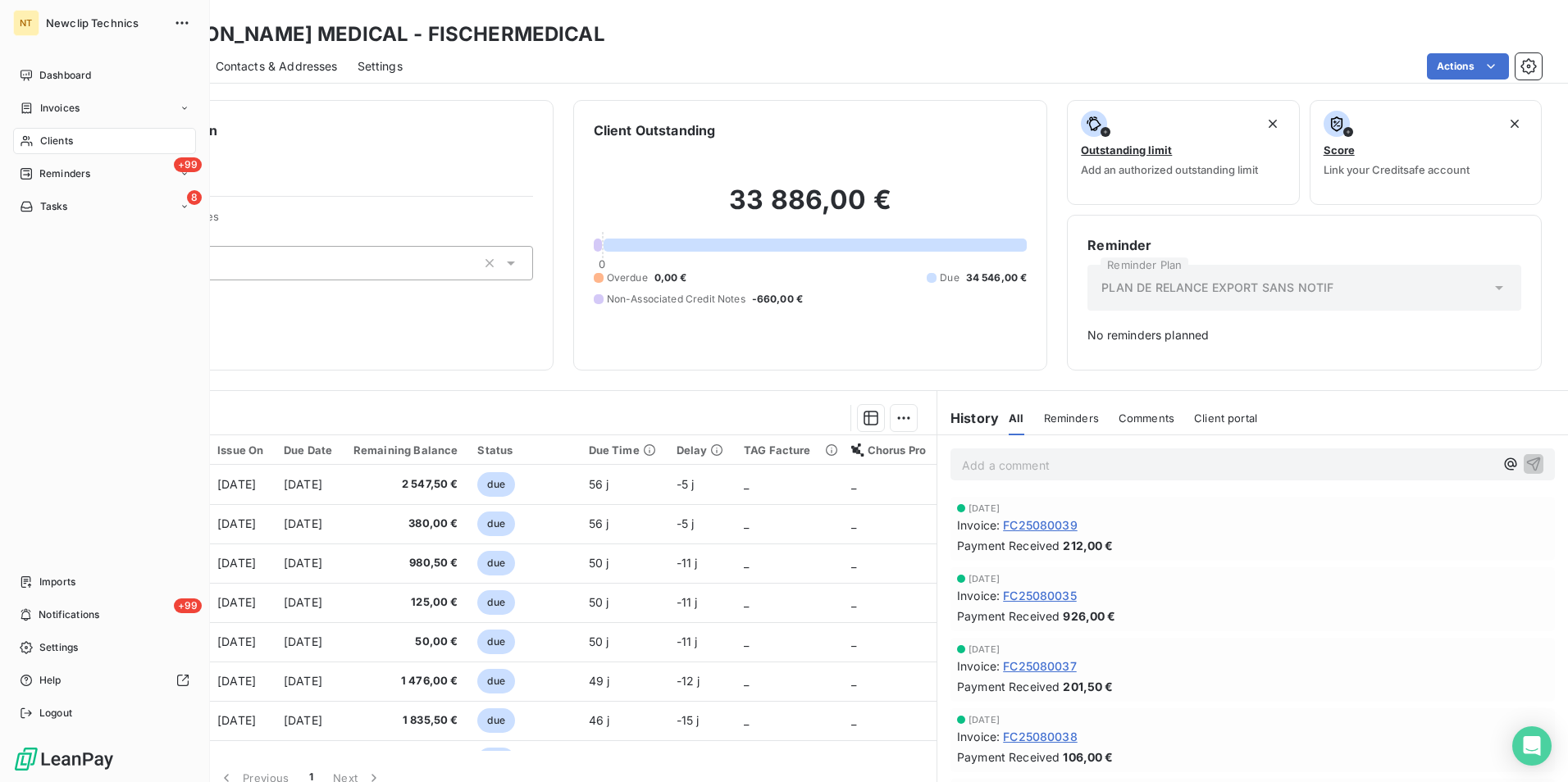
click at [67, 138] on span "Clients" at bounding box center [56, 141] width 32 height 15
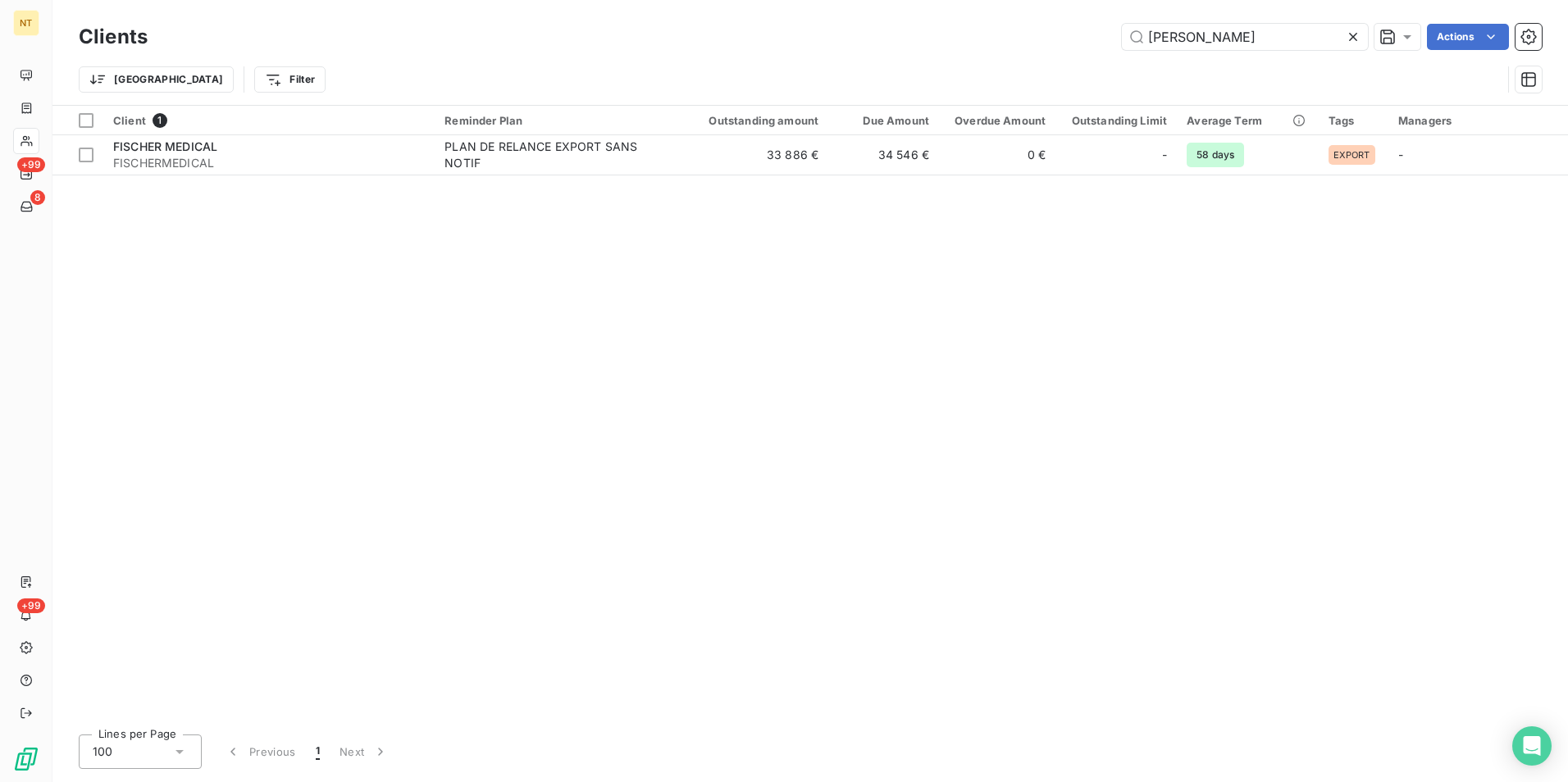
drag, startPoint x: 1216, startPoint y: 45, endPoint x: 1015, endPoint y: 59, distance: 201.5
click at [1015, 59] on div "Clients [PERSON_NAME] Actions Trier Filter" at bounding box center [811, 62] width 1463 height 85
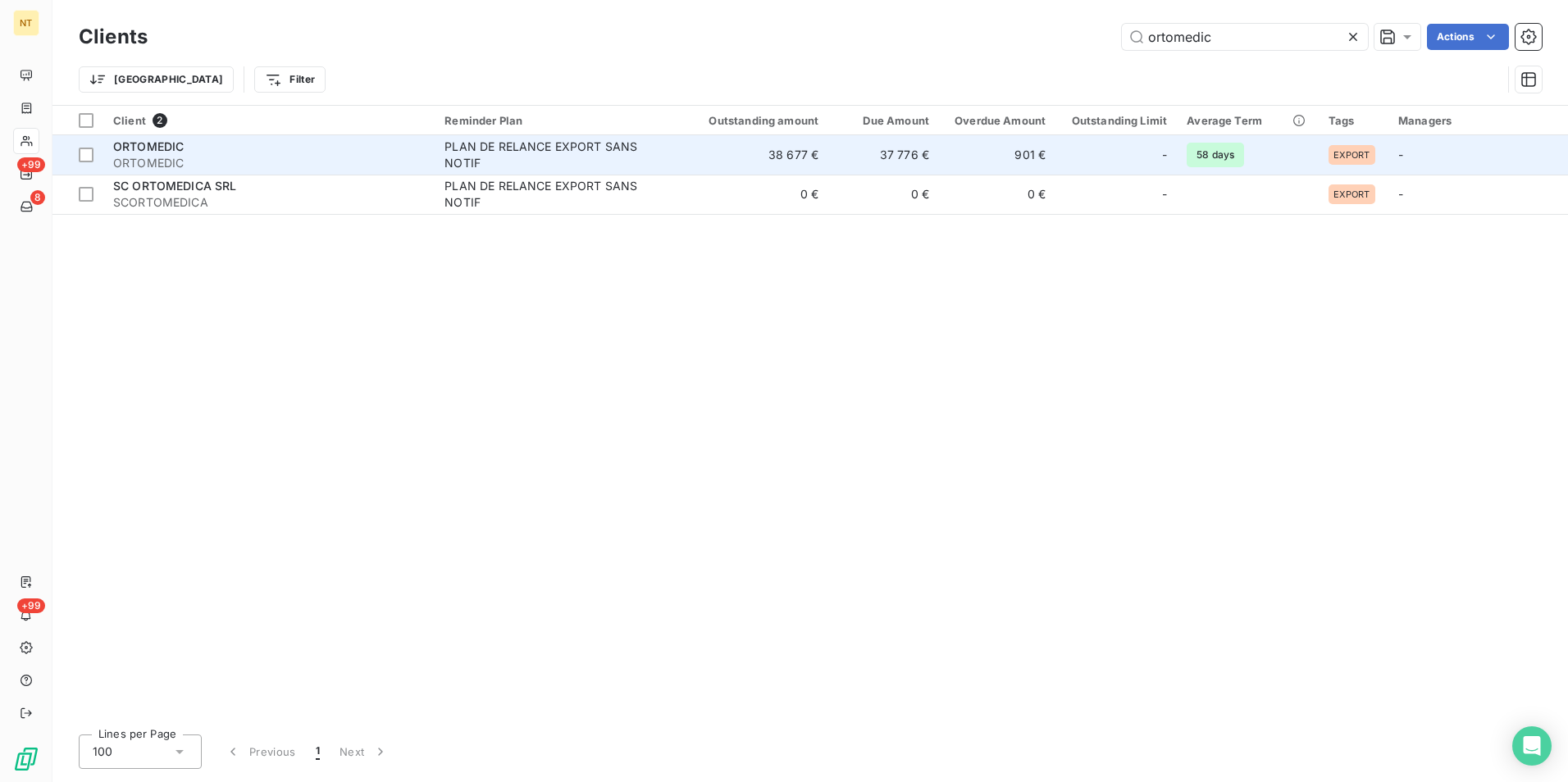
type input "ortomedic"
click at [875, 159] on td "37 776 €" at bounding box center [883, 155] width 111 height 39
